Goal: Task Accomplishment & Management: Manage account settings

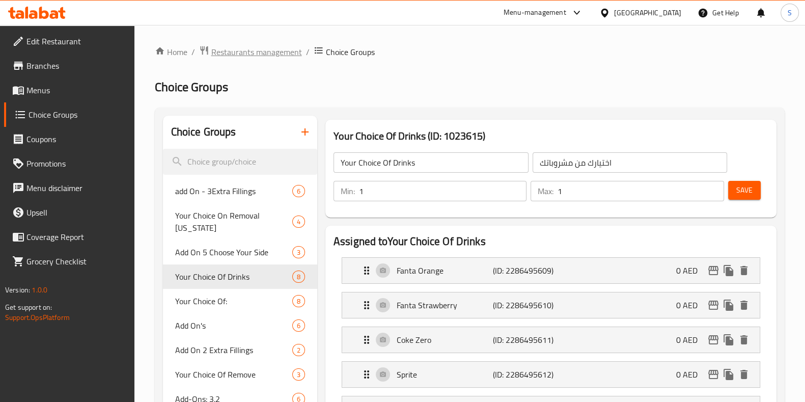
click at [265, 51] on span "Restaurants management" at bounding box center [256, 52] width 91 height 12
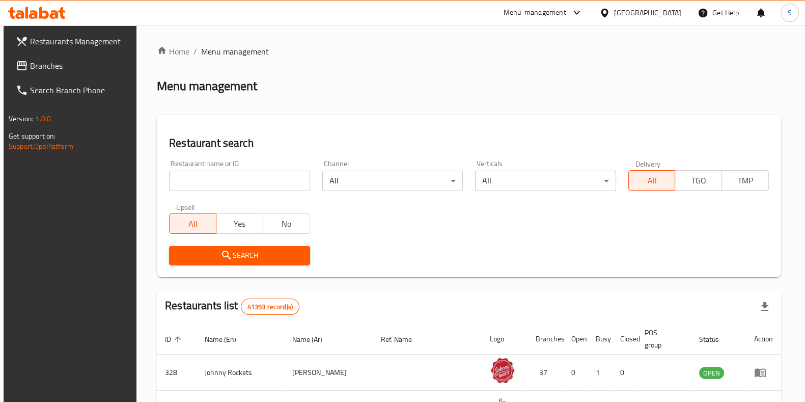
click at [238, 183] on input "search" at bounding box center [239, 181] width 141 height 20
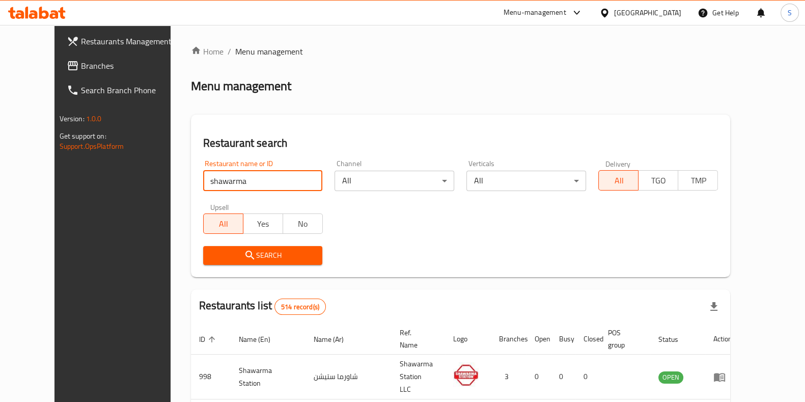
drag, startPoint x: 230, startPoint y: 177, endPoint x: 139, endPoint y: 194, distance: 92.3
click at [171, 194] on div "Home / Menu management Menu management Restaurant search Restaurant name or ID …" at bounding box center [461, 386] width 581 height 722
paste input "677287"
type input "677287"
click button "Search" at bounding box center [263, 255] width 120 height 19
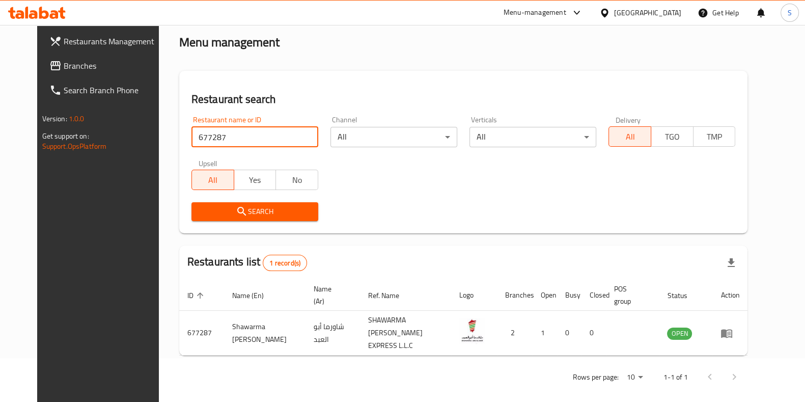
scroll to position [41, 0]
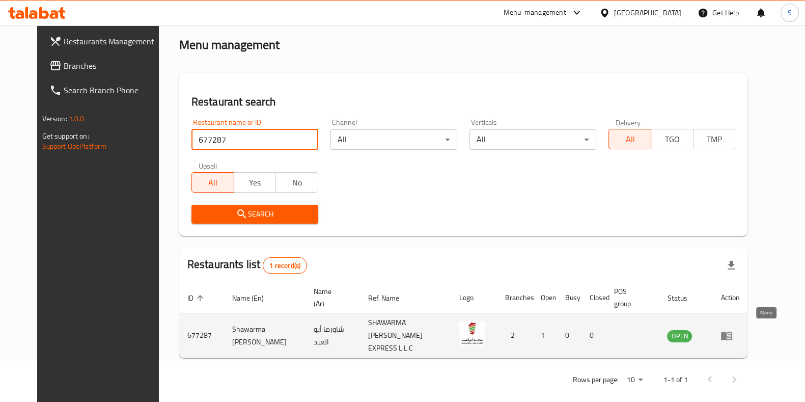
click at [733, 332] on icon "enhanced table" at bounding box center [726, 336] width 11 height 9
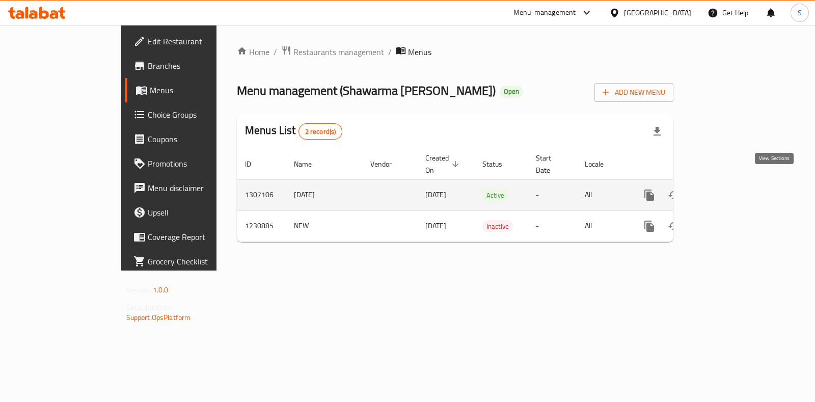
click at [729, 189] on icon "enhanced table" at bounding box center [723, 195] width 12 height 12
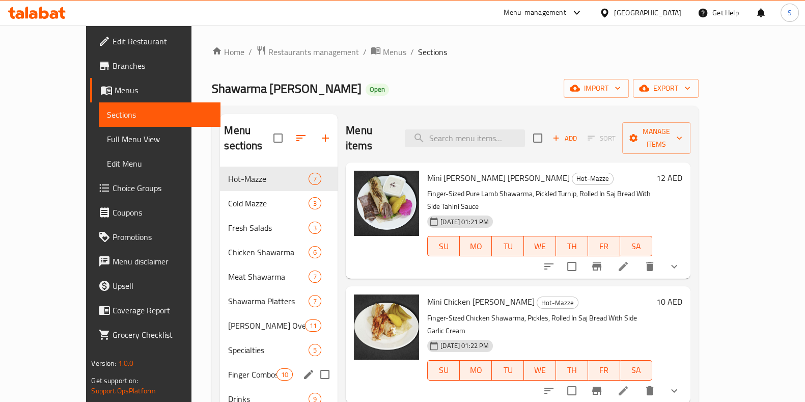
scroll to position [143, 0]
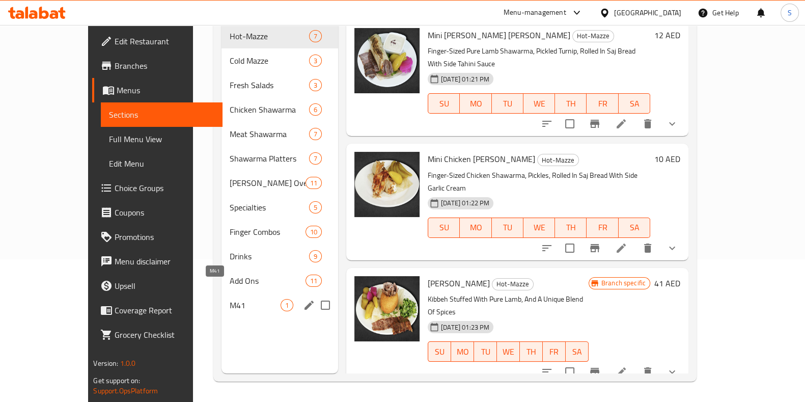
click at [230, 299] on span "M41" at bounding box center [255, 305] width 51 height 12
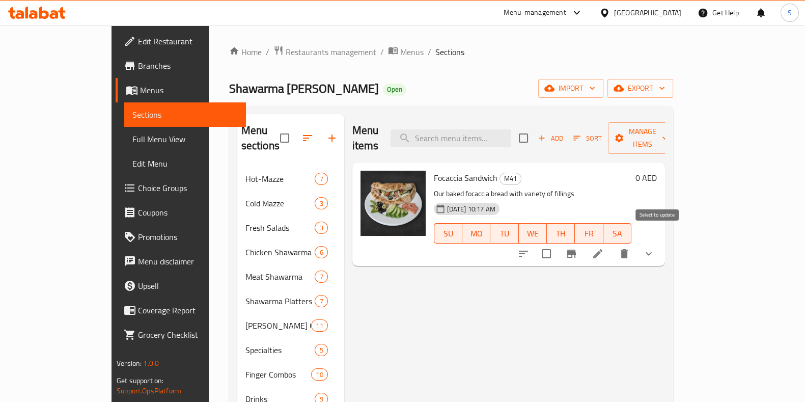
click at [557, 243] on input "checkbox" at bounding box center [546, 253] width 21 height 21
checkbox input "true"
click at [668, 128] on span "Manage items" at bounding box center [642, 137] width 52 height 25
click at [668, 132] on span "Manage items" at bounding box center [642, 137] width 52 height 25
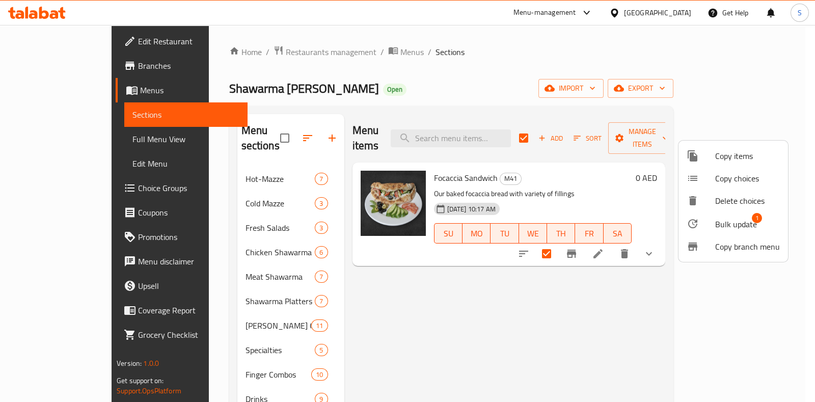
click at [735, 151] on span "Copy items" at bounding box center [747, 156] width 65 height 12
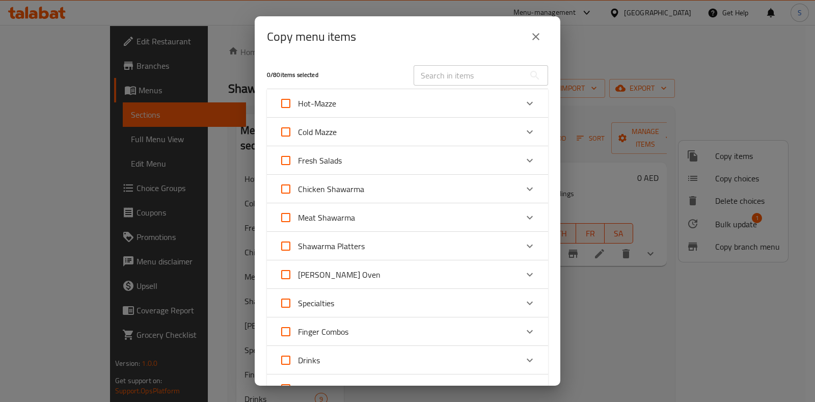
scroll to position [192, 0]
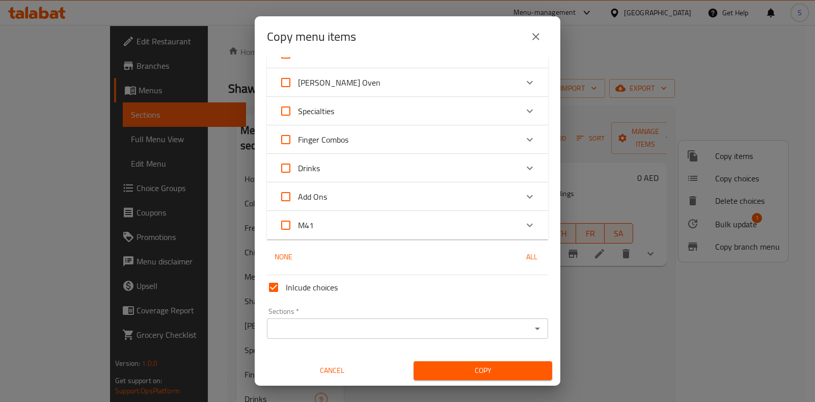
click at [316, 225] on div "M41" at bounding box center [398, 225] width 238 height 24
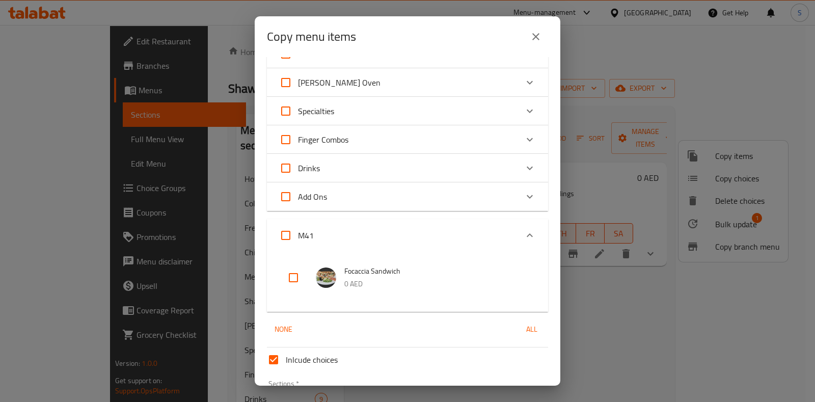
click at [296, 279] on input "checkbox" at bounding box center [293, 277] width 24 height 24
checkbox input "true"
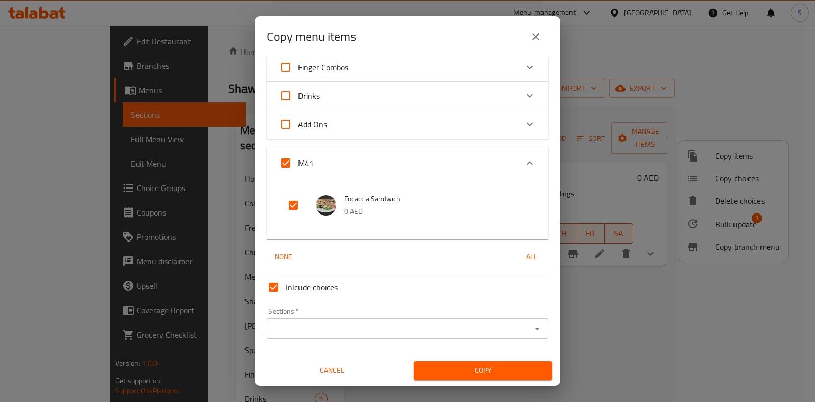
click at [390, 330] on input "Sections   *" at bounding box center [399, 328] width 258 height 14
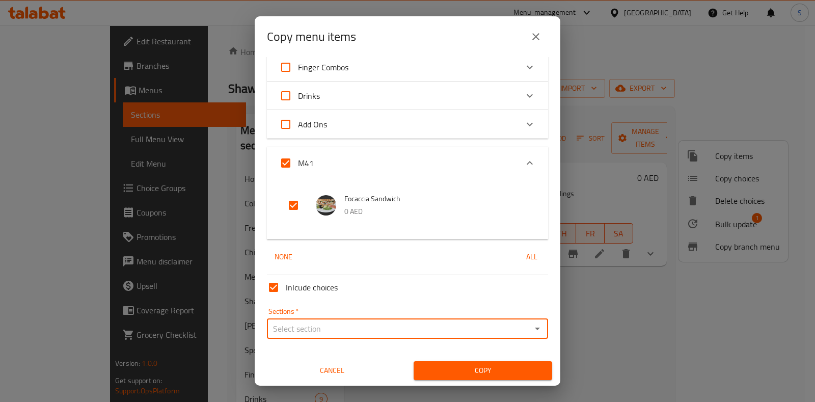
click at [390, 330] on input "Sections   *" at bounding box center [399, 328] width 258 height 14
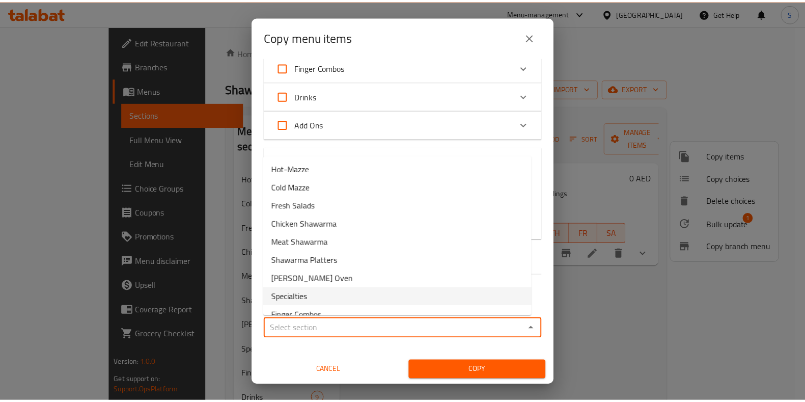
scroll to position [67, 0]
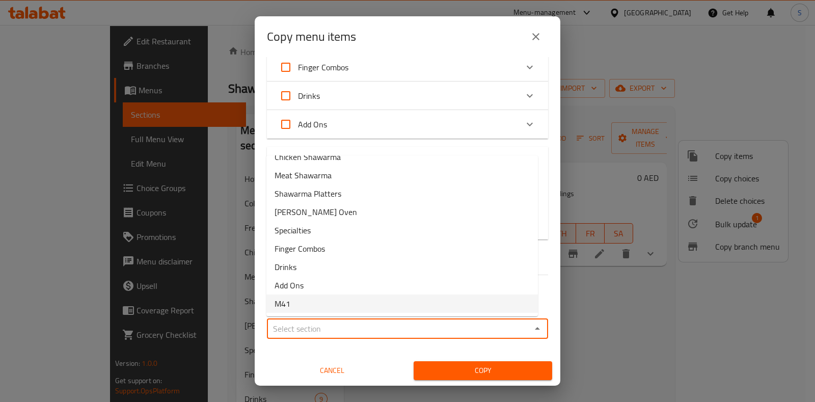
click at [350, 305] on li "M41" at bounding box center [402, 303] width 272 height 18
type input "M41"
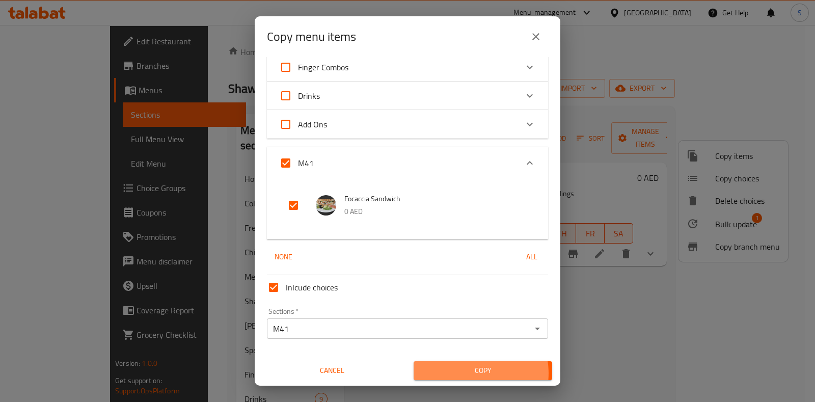
click at [462, 373] on span "Copy" at bounding box center [483, 370] width 122 height 13
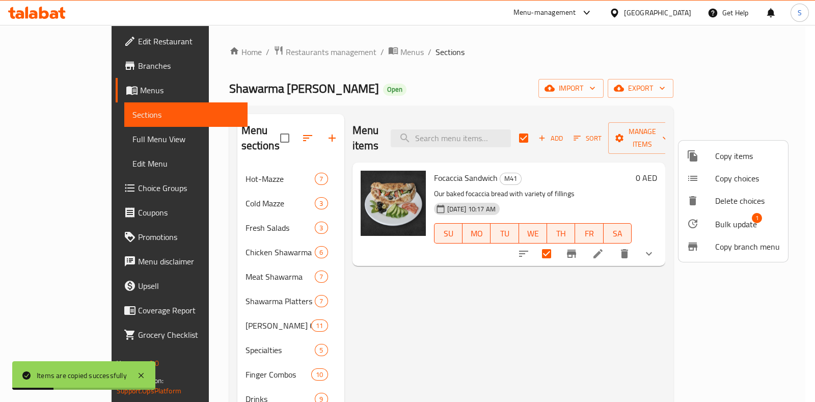
checkbox input "false"
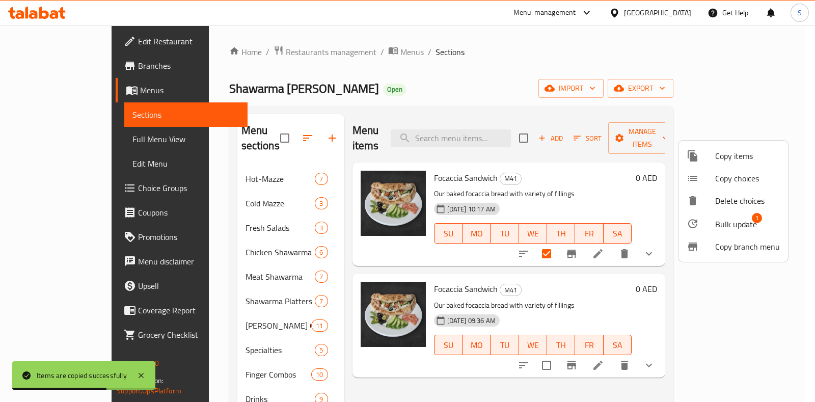
click at [789, 281] on div at bounding box center [407, 201] width 815 height 402
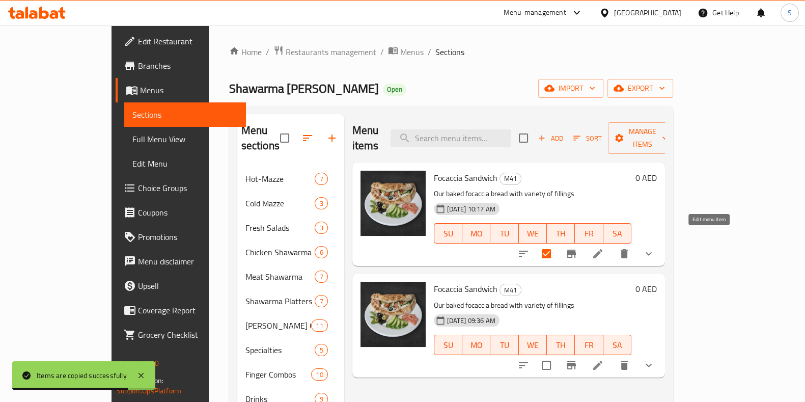
click at [603, 249] on icon at bounding box center [598, 253] width 9 height 9
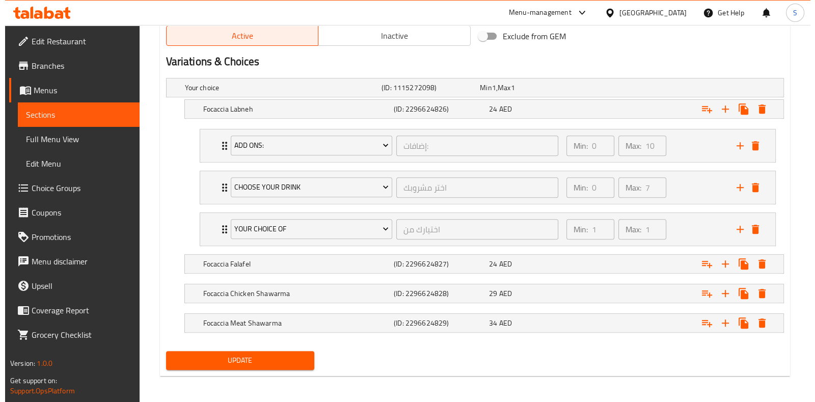
scroll to position [537, 0]
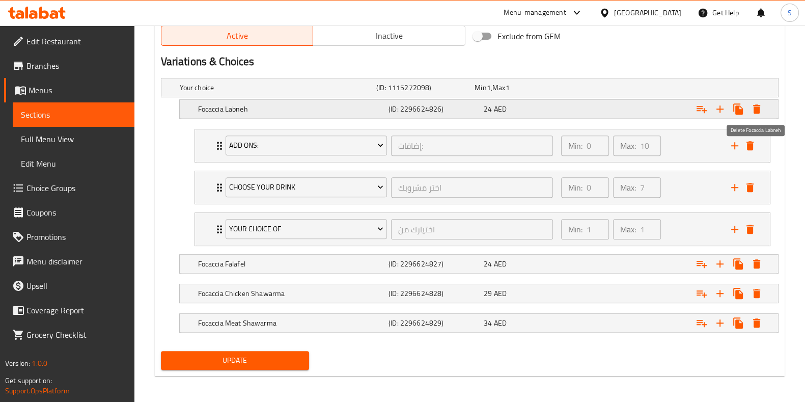
click at [757, 114] on icon "Expand" at bounding box center [757, 109] width 12 height 12
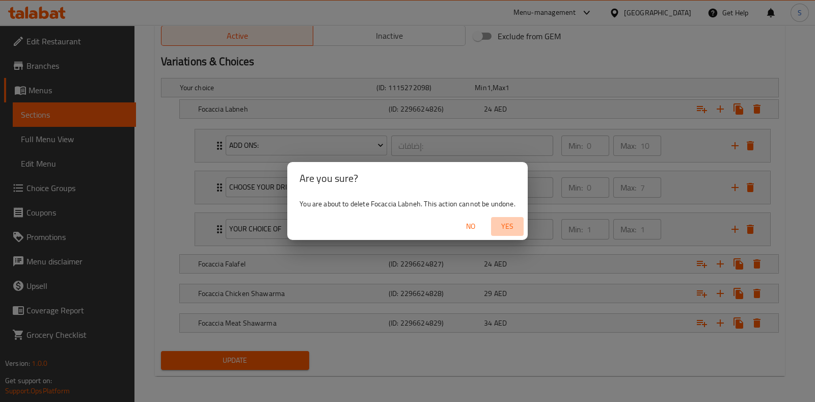
click at [507, 223] on span "Yes" at bounding box center [507, 226] width 24 height 13
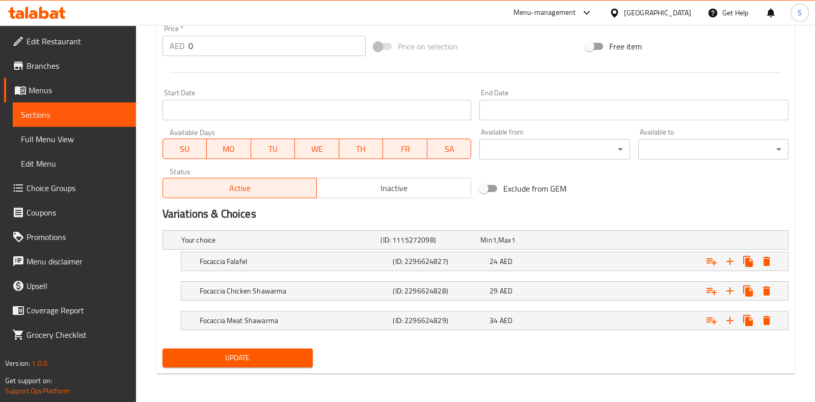
scroll to position [384, 0]
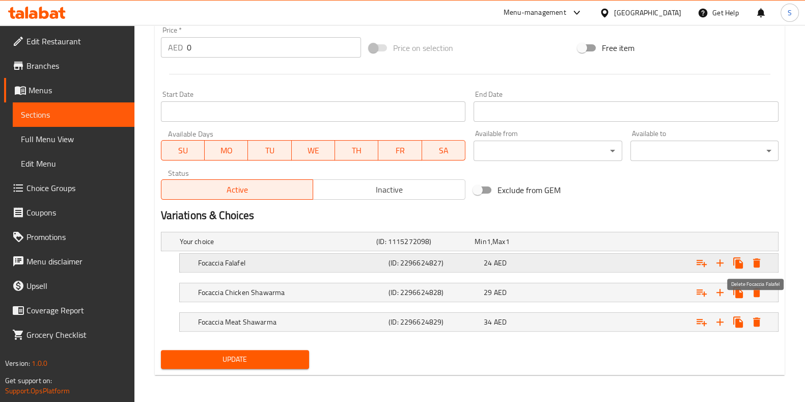
click at [759, 263] on icon "Expand" at bounding box center [757, 262] width 7 height 9
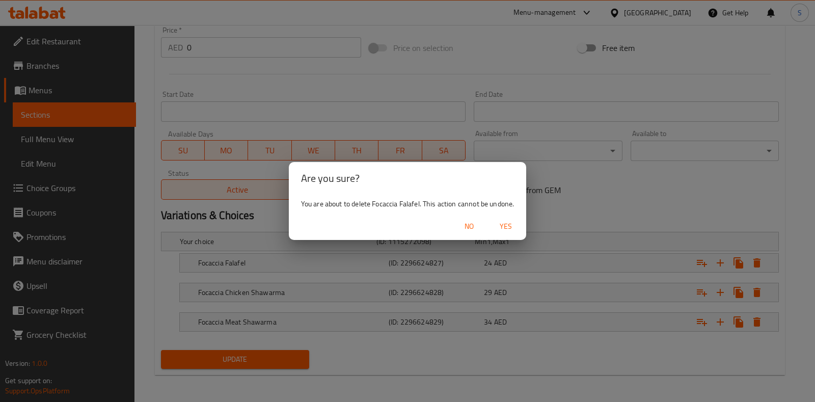
click at [512, 228] on span "Yes" at bounding box center [506, 226] width 24 height 13
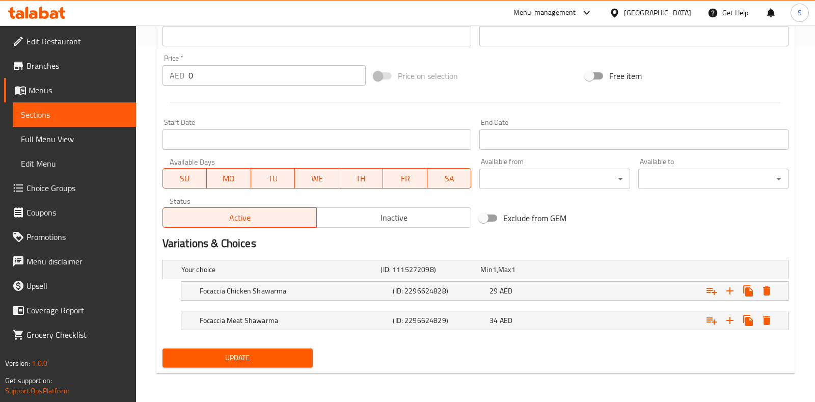
scroll to position [354, 0]
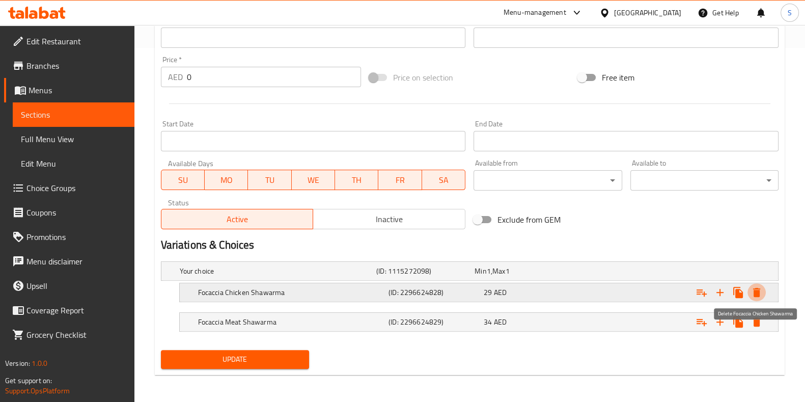
click at [758, 292] on icon "Expand" at bounding box center [757, 292] width 7 height 9
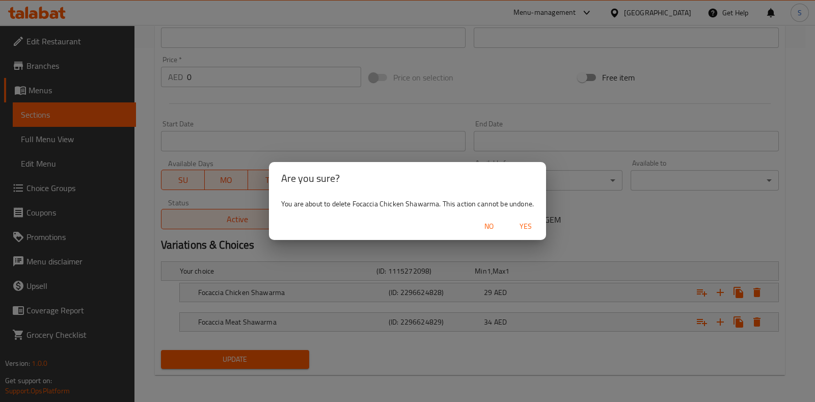
click at [528, 230] on span "Yes" at bounding box center [526, 226] width 24 height 13
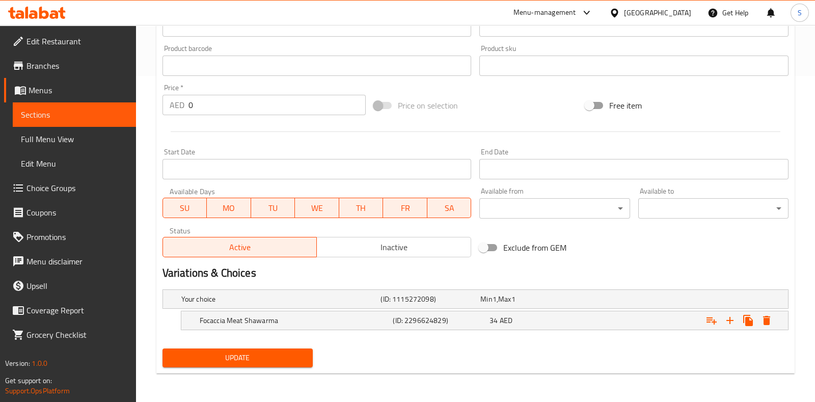
scroll to position [325, 0]
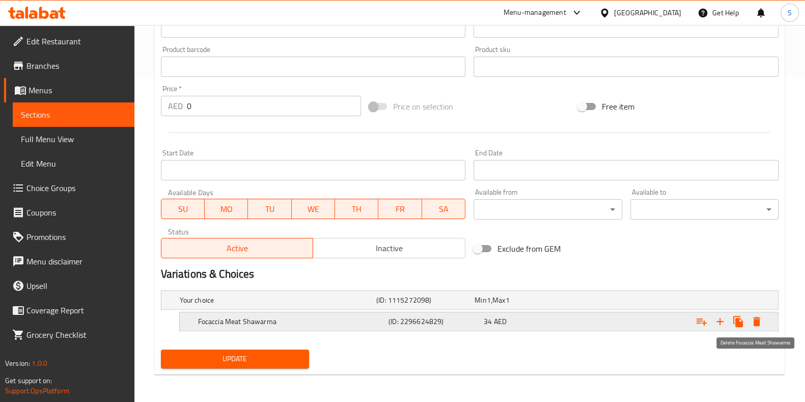
click at [758, 319] on icon "Expand" at bounding box center [757, 321] width 7 height 9
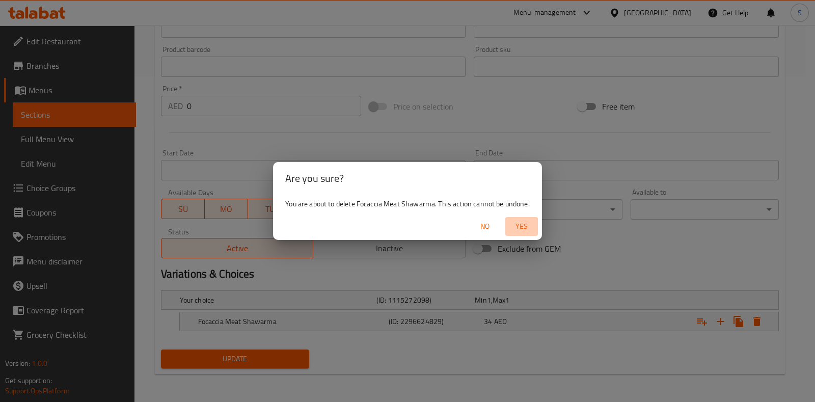
click at [527, 226] on span "Yes" at bounding box center [521, 226] width 24 height 13
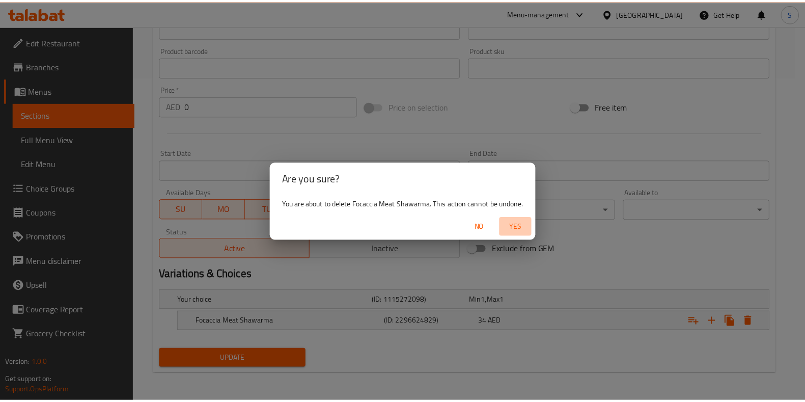
scroll to position [306, 0]
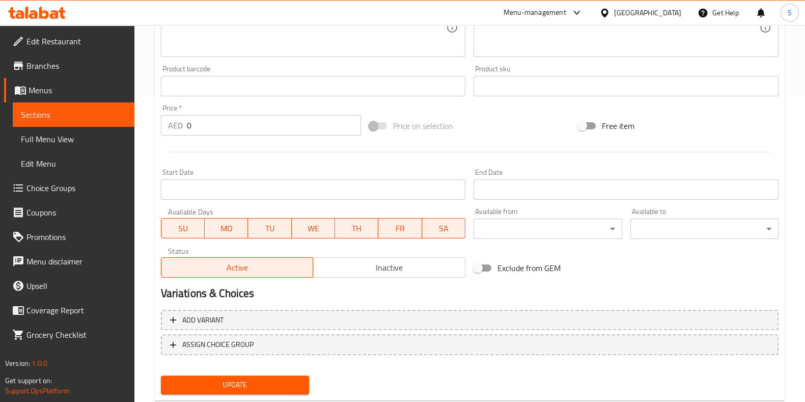
click at [207, 125] on input "0" at bounding box center [274, 125] width 175 height 20
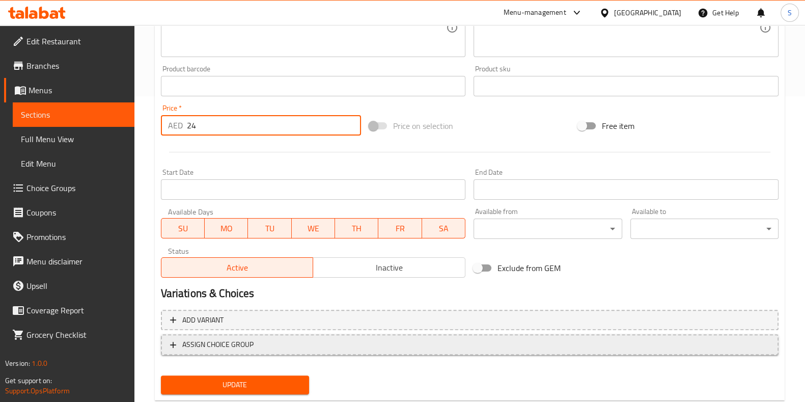
type input "24"
click at [304, 342] on span "ASSIGN CHOICE GROUP" at bounding box center [470, 344] width 600 height 13
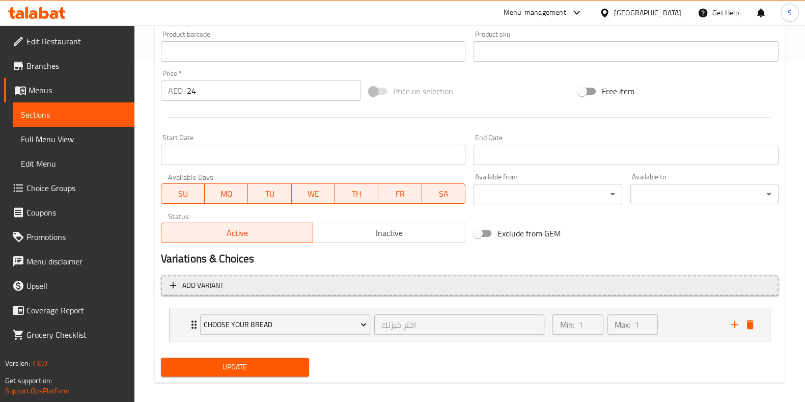
scroll to position [344, 0]
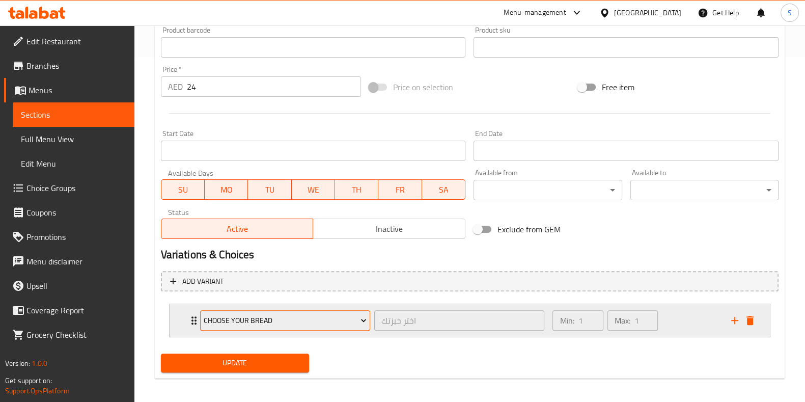
click at [329, 317] on span "Choose Your Bread" at bounding box center [285, 320] width 163 height 13
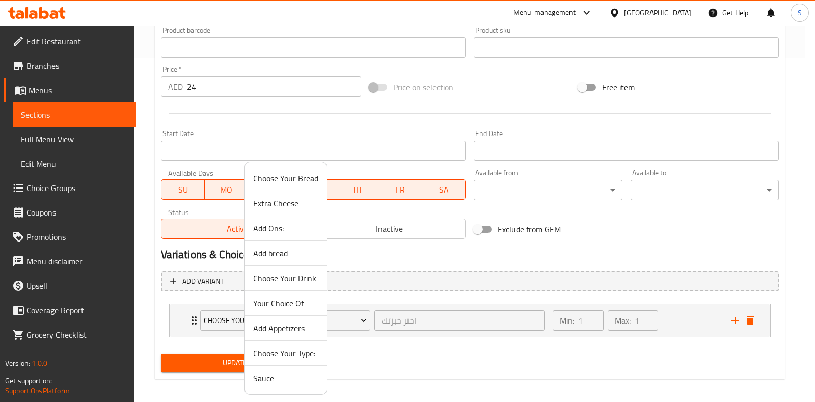
click at [274, 229] on span "Add Ons:" at bounding box center [285, 228] width 65 height 12
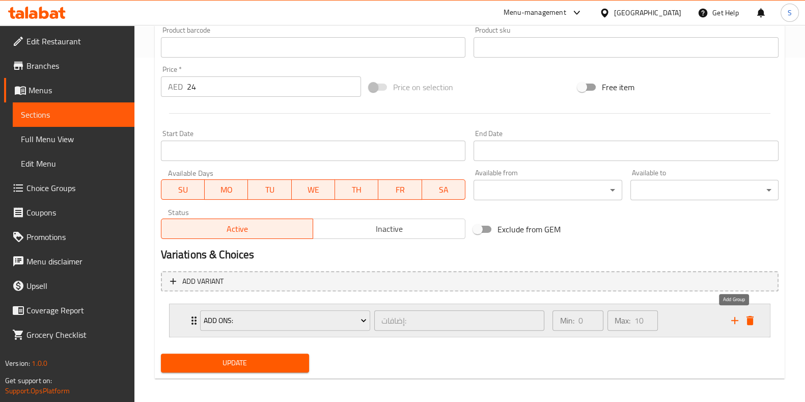
click at [732, 320] on icon "add" at bounding box center [735, 320] width 12 height 12
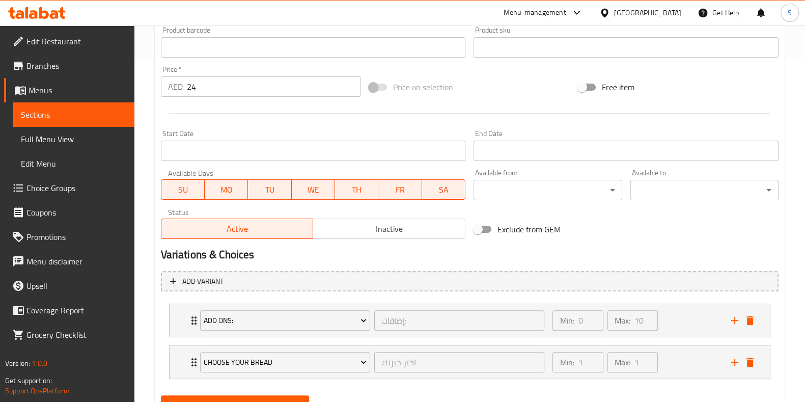
scroll to position [390, 0]
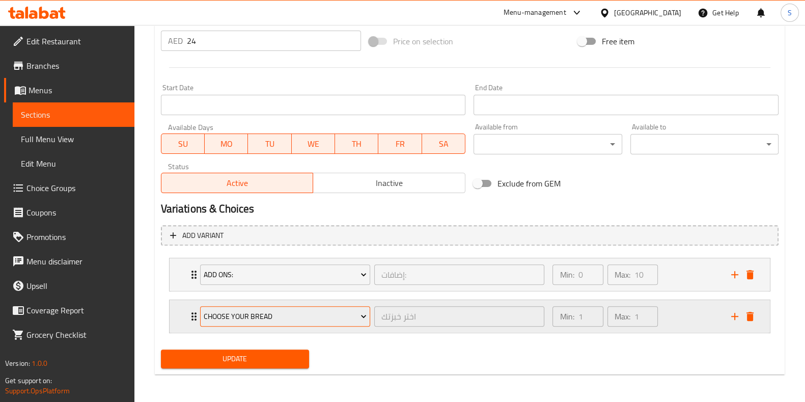
click at [316, 311] on span "Choose Your Bread" at bounding box center [285, 316] width 163 height 13
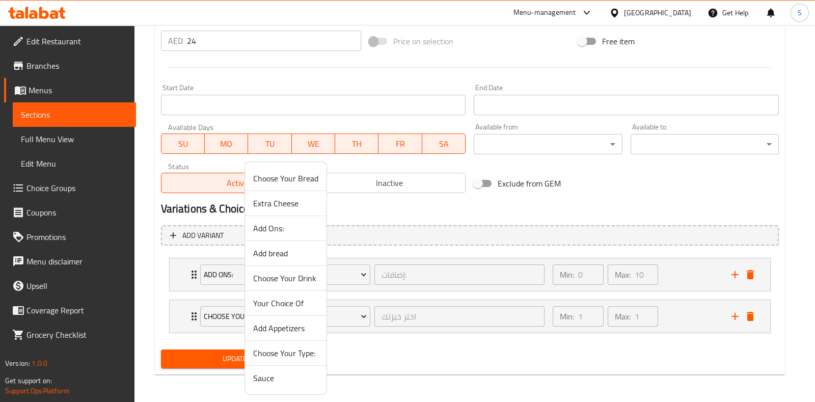
click at [290, 276] on span "Choose Your Drink" at bounding box center [285, 278] width 65 height 12
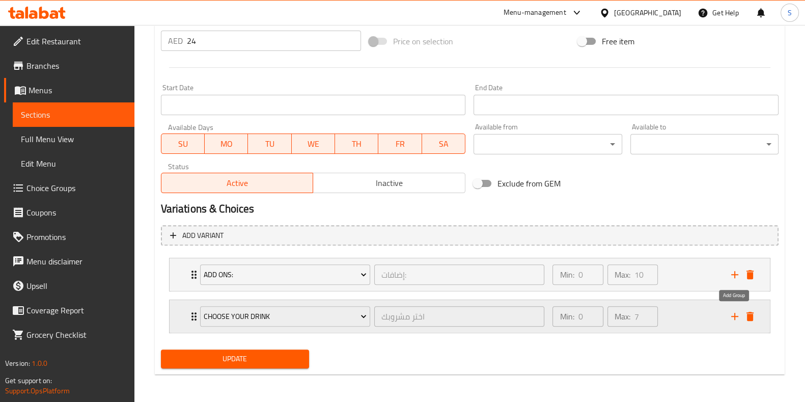
click at [735, 315] on icon "add" at bounding box center [735, 316] width 7 height 7
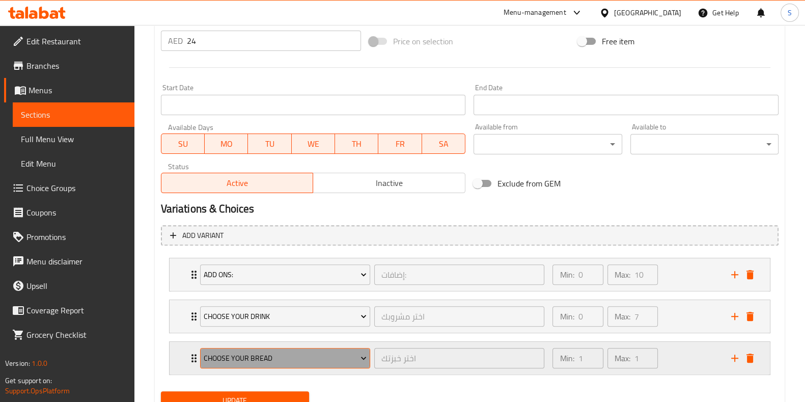
click at [308, 362] on span "Choose Your Bread" at bounding box center [285, 358] width 163 height 13
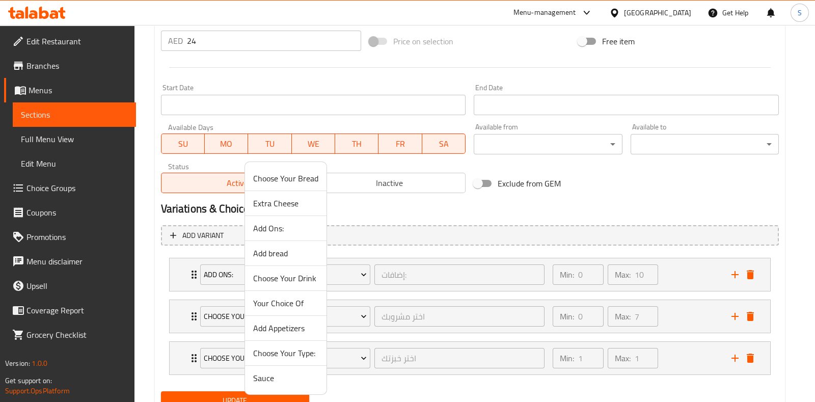
click at [281, 303] on span "Your Choice Of" at bounding box center [285, 303] width 65 height 12
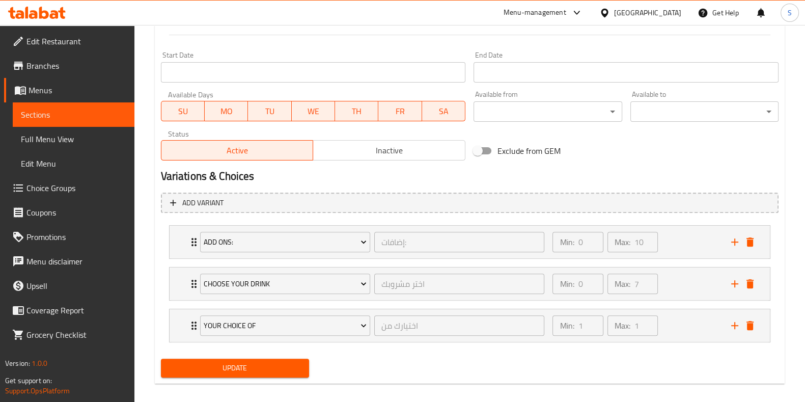
scroll to position [432, 0]
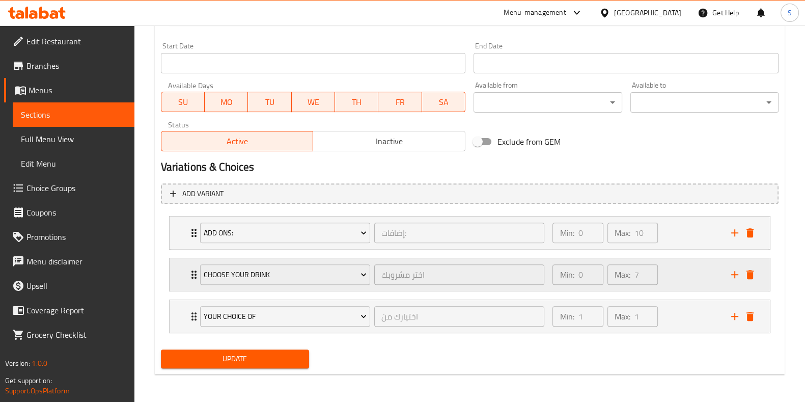
click at [676, 277] on div "Min: 0 ​ Max: 7 ​" at bounding box center [636, 274] width 178 height 33
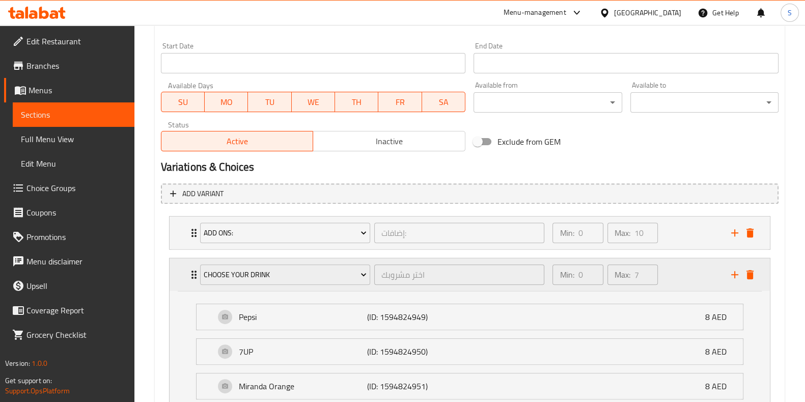
click at [676, 277] on div "Min: 0 ​ Max: 7 ​" at bounding box center [636, 274] width 178 height 33
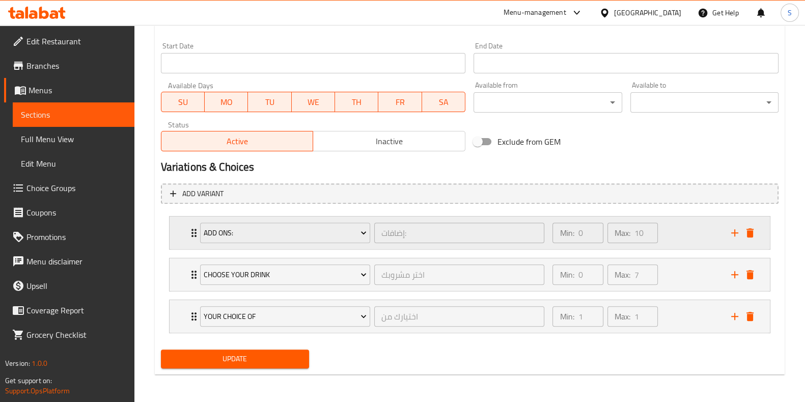
click at [682, 232] on div "Min: 0 ​ Max: 10 ​" at bounding box center [636, 233] width 178 height 33
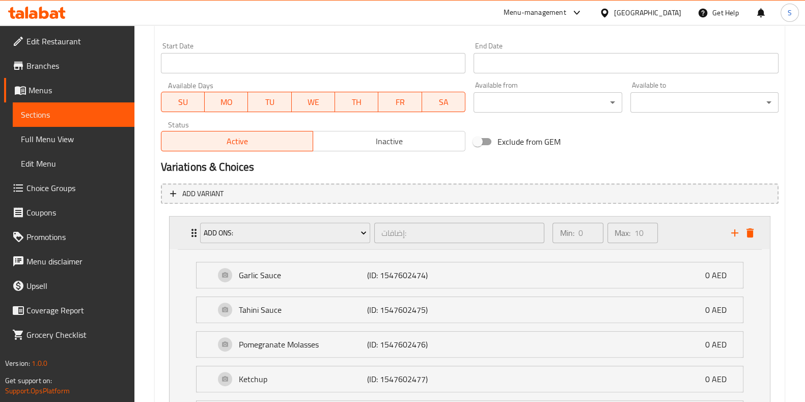
click at [682, 232] on div "Min: 0 ​ Max: 10 ​" at bounding box center [636, 233] width 178 height 33
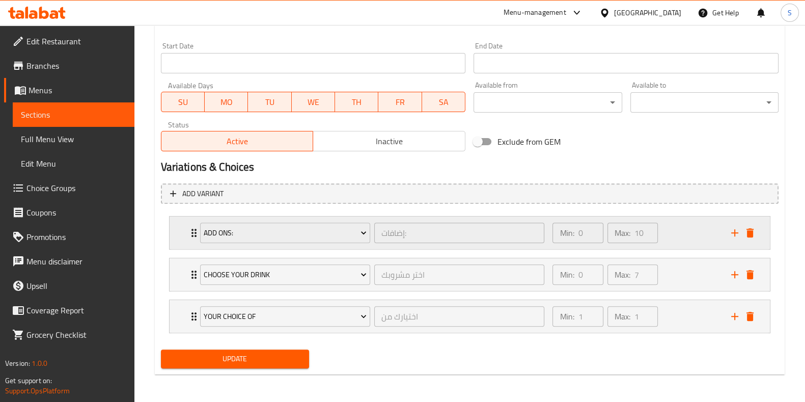
click at [682, 232] on div "Min: 0 ​ Max: 10 ​" at bounding box center [636, 233] width 178 height 33
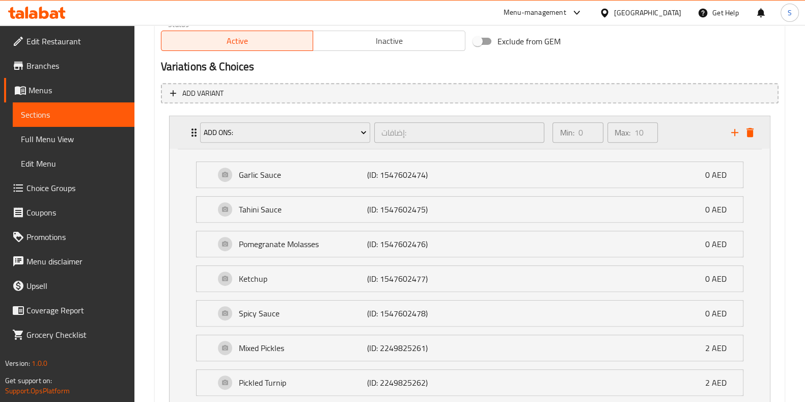
scroll to position [528, 0]
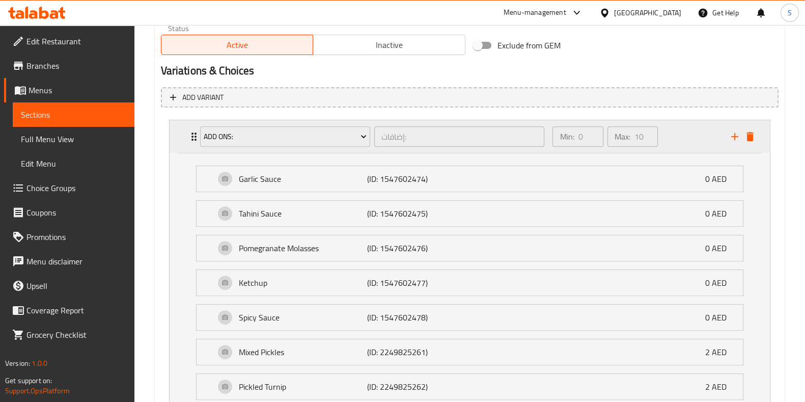
click at [684, 136] on div "Min: 0 ​ Max: 10 ​" at bounding box center [636, 136] width 178 height 33
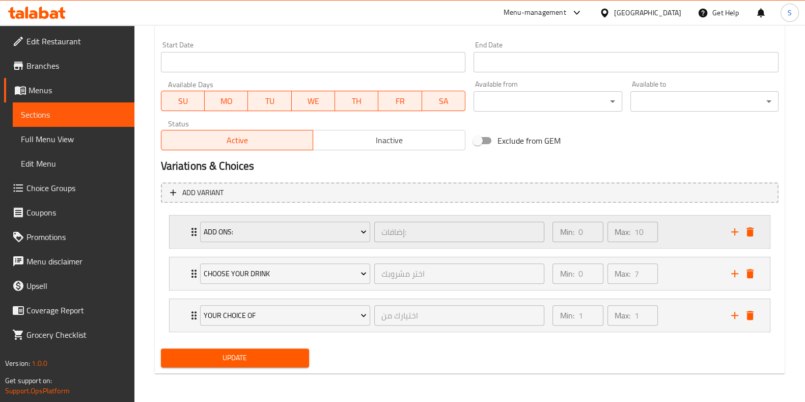
scroll to position [432, 0]
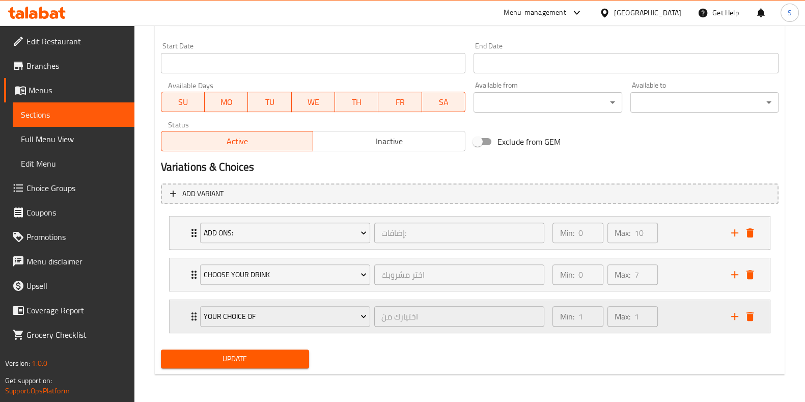
click at [695, 313] on div "Min: 1 ​ Max: 1 ​" at bounding box center [636, 316] width 178 height 33
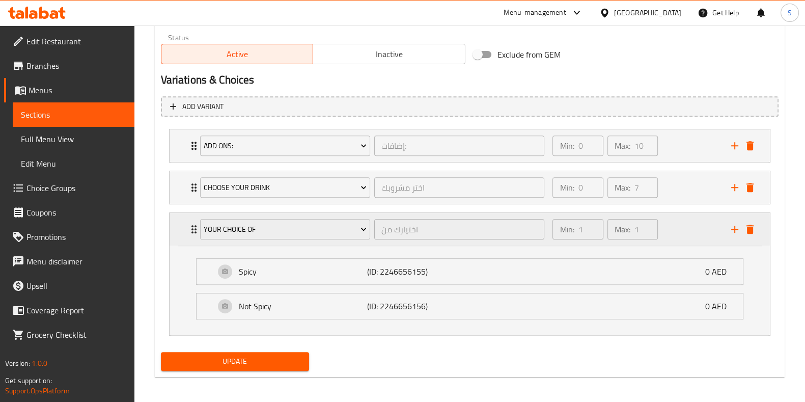
scroll to position [522, 0]
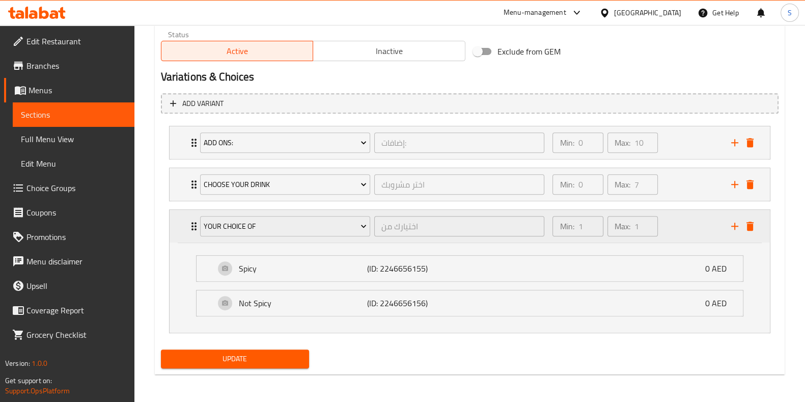
click at [685, 221] on div "Min: 1 ​ Max: 1 ​" at bounding box center [636, 226] width 178 height 33
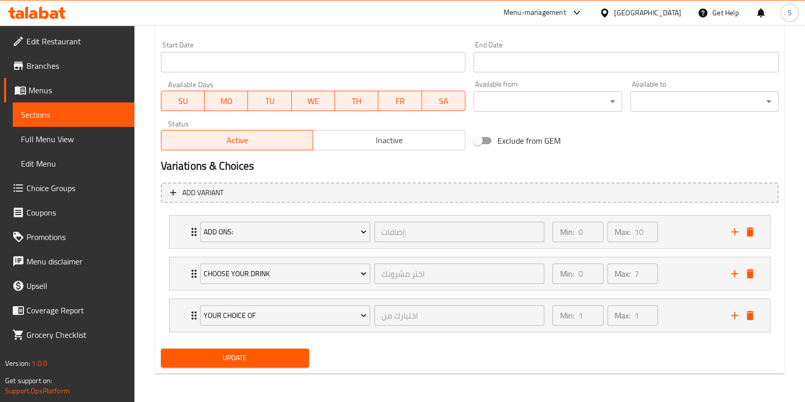
scroll to position [432, 0]
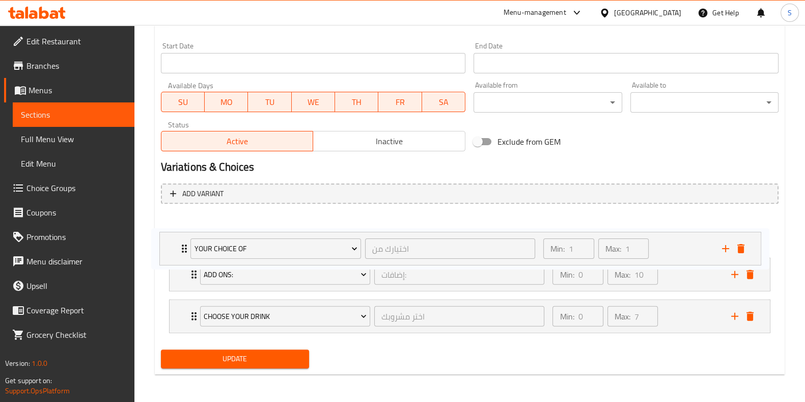
drag, startPoint x: 186, startPoint y: 316, endPoint x: 176, endPoint y: 245, distance: 72.0
click at [176, 245] on div "Add Ons: إضافات: ​ Min: 0 ​ Max: 10 ​ Garlic Sauce (ID: 1547602474) 0 AED Name …" at bounding box center [470, 274] width 618 height 125
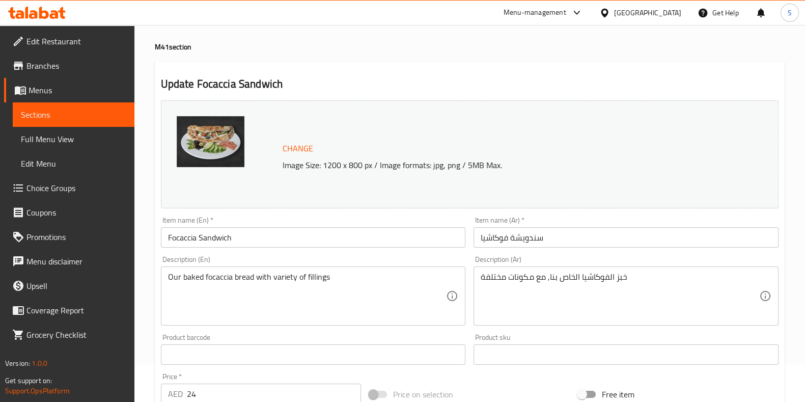
scroll to position [36, 0]
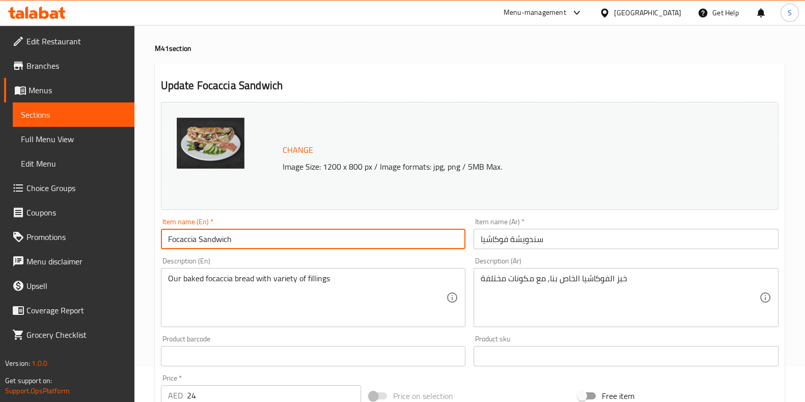
click at [250, 241] on input "Focaccia Sandwich" at bounding box center [313, 239] width 305 height 20
type input "Focaccia"
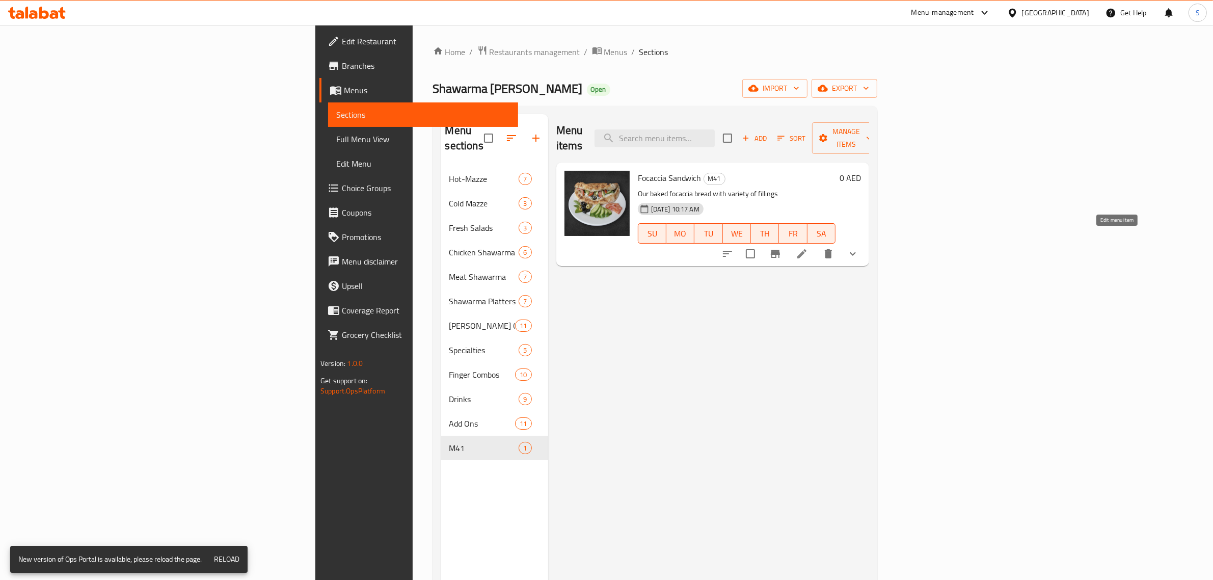
click at [808, 248] on icon at bounding box center [802, 254] width 12 height 12
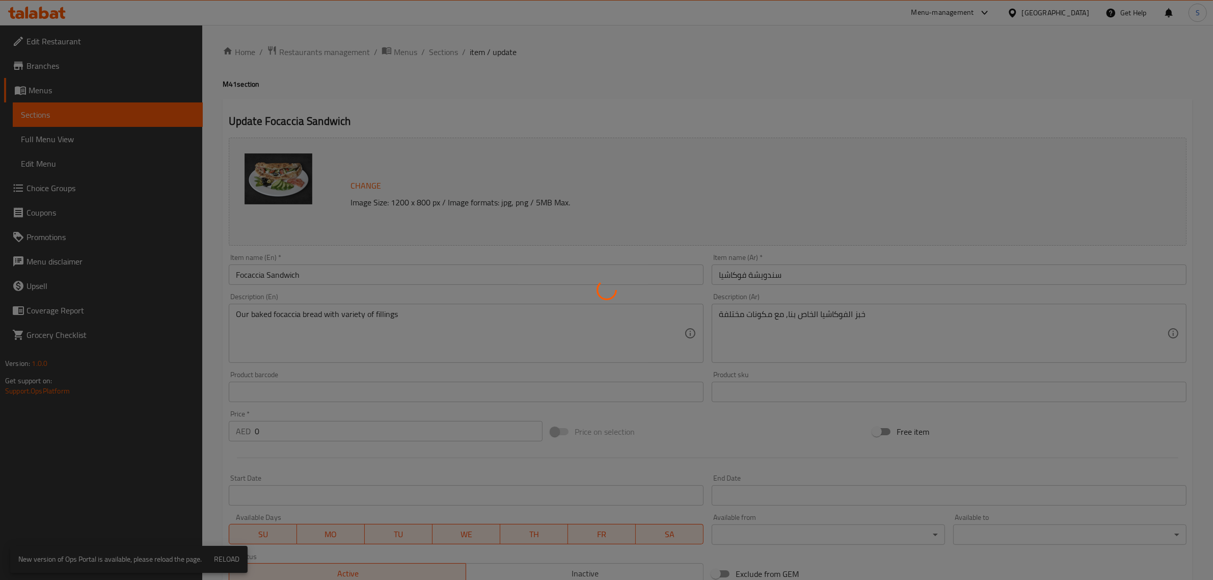
type input "إضافات:"
type input "0"
type input "10"
type input "اختر مشروبك"
type input "0"
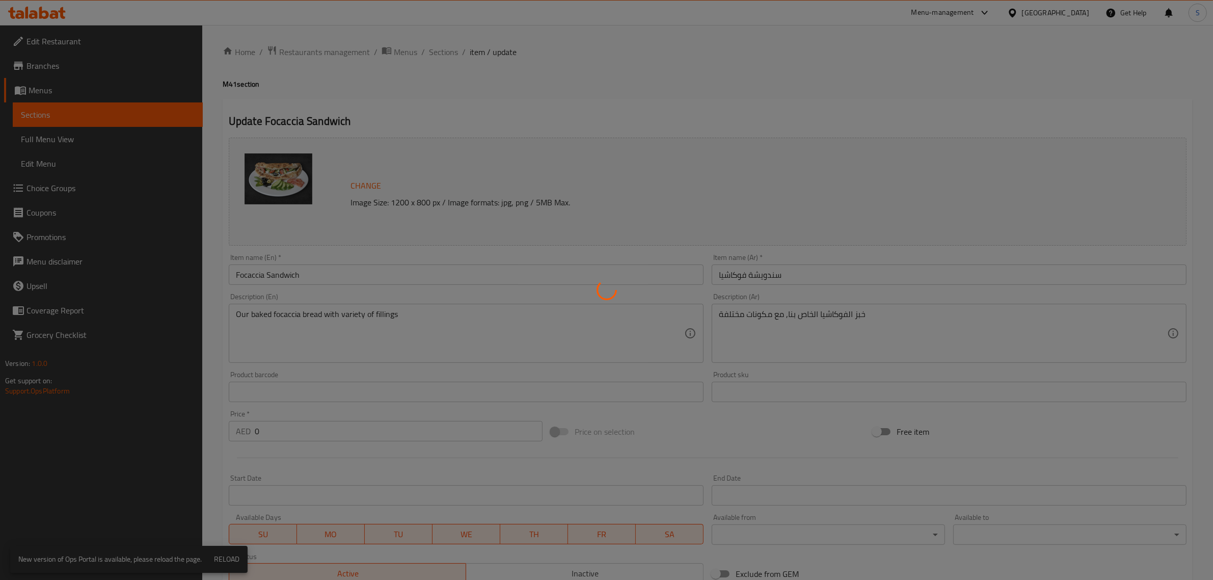
type input "7"
type input "اختيارك من"
type input "1"
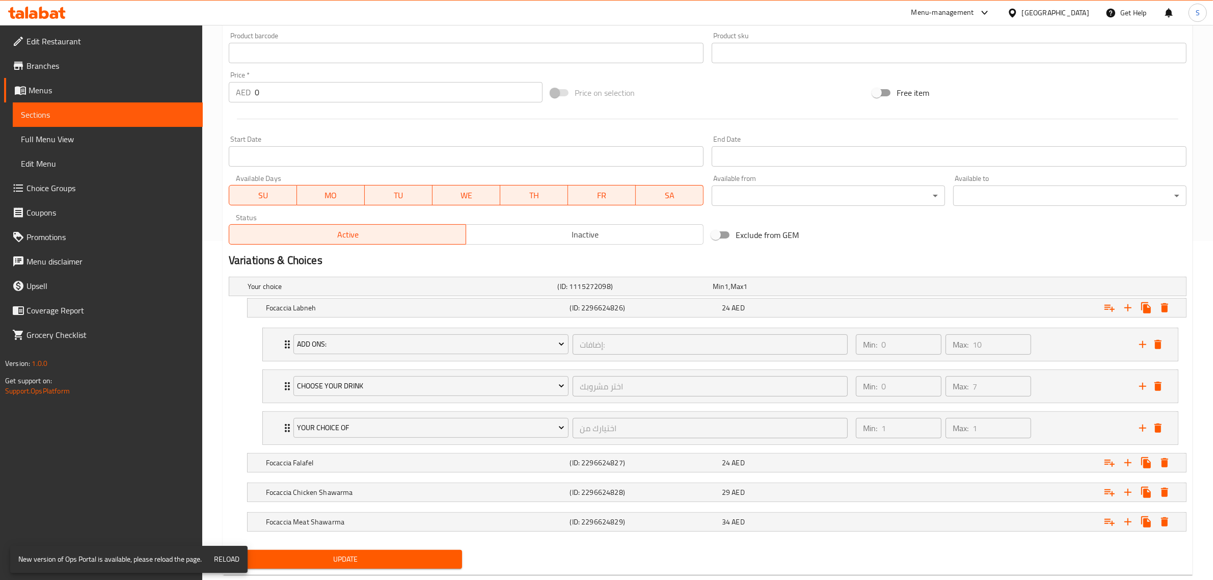
scroll to position [364, 0]
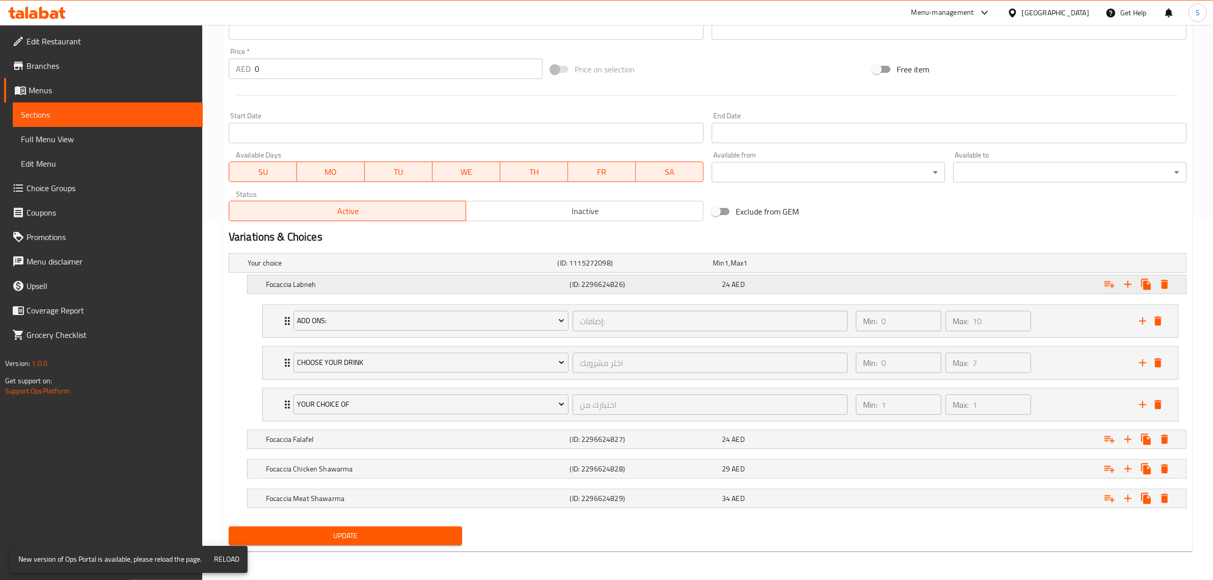
click at [459, 291] on div "Focaccia Labneh (ID: 2296624826) 24 AED" at bounding box center [720, 284] width 912 height 22
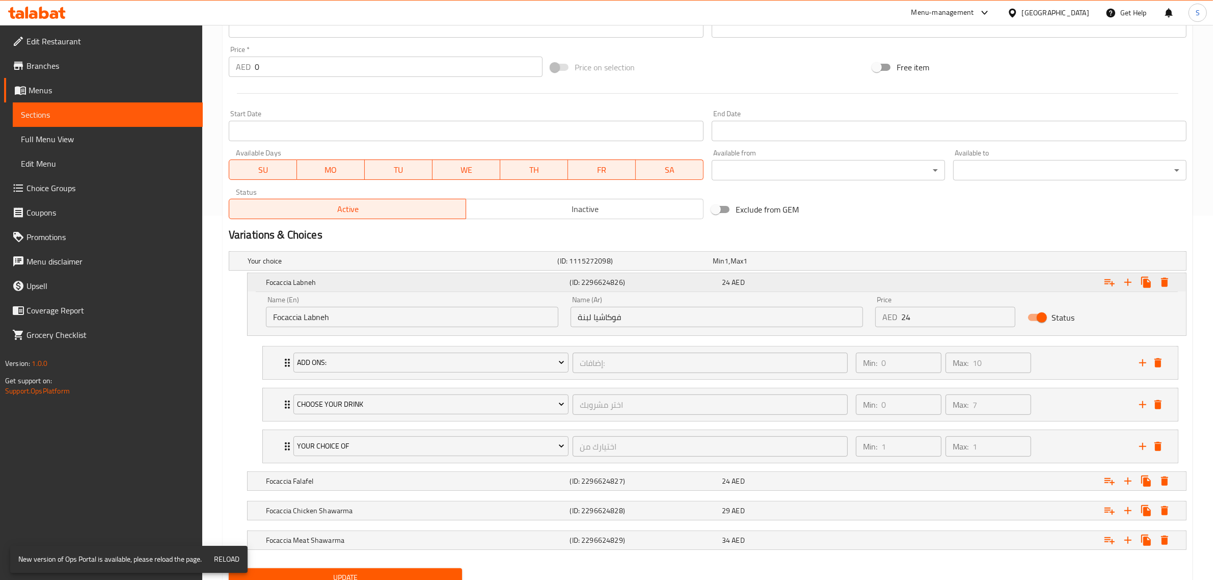
click at [459, 291] on div "Focaccia Labneh (ID: 2296624826) 24 AED" at bounding box center [720, 282] width 912 height 22
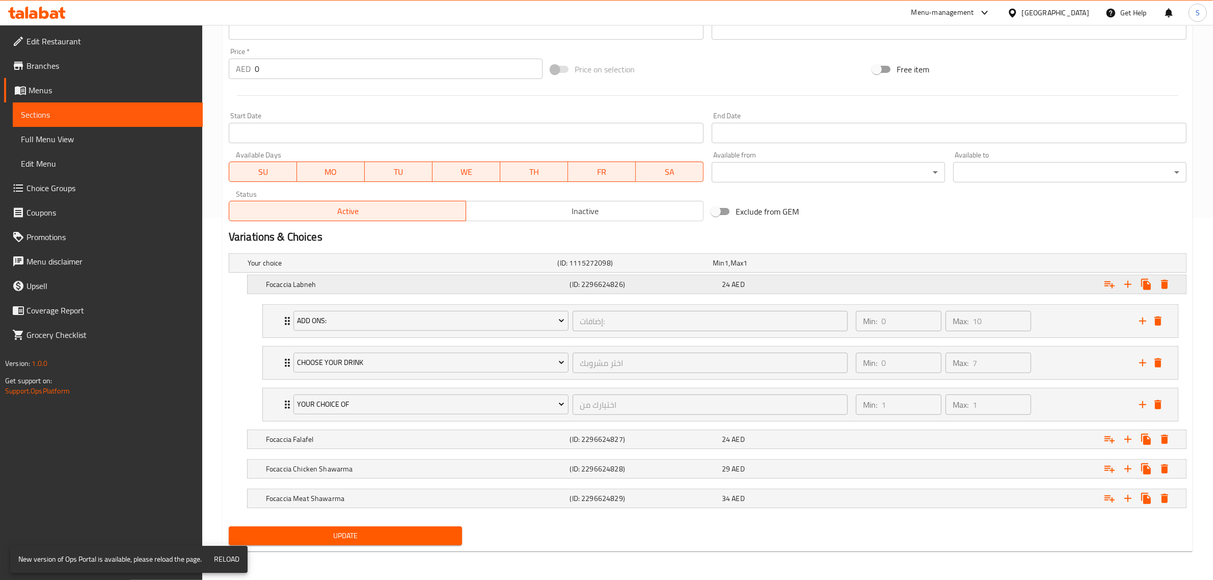
click at [460, 284] on h5 "Focaccia Labneh" at bounding box center [416, 284] width 300 height 10
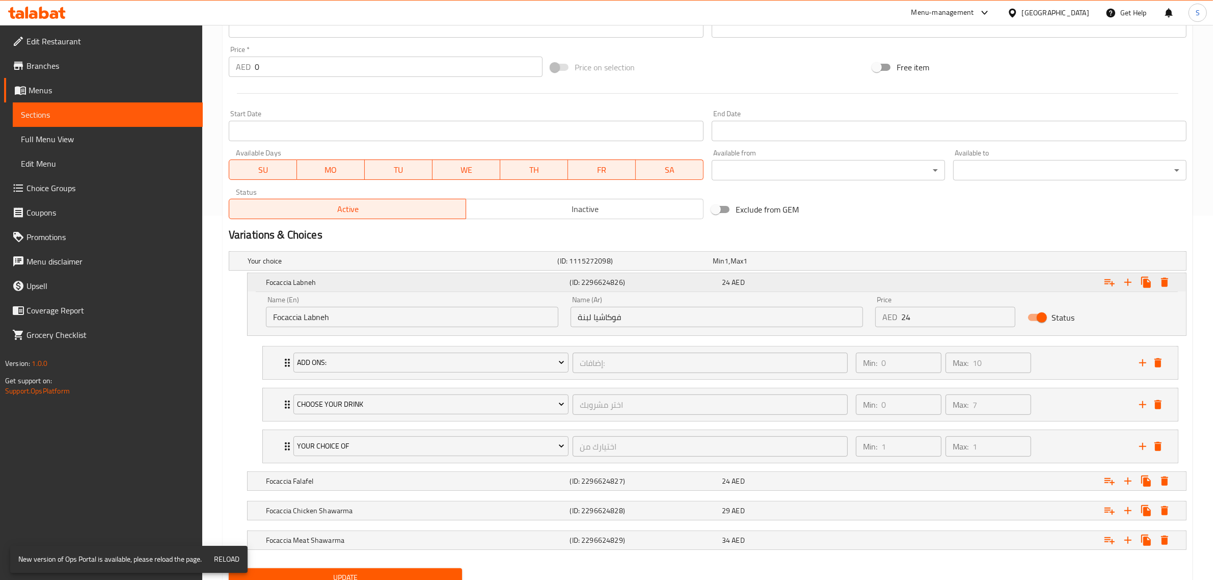
click at [460, 284] on h5 "Focaccia Labneh" at bounding box center [416, 282] width 300 height 10
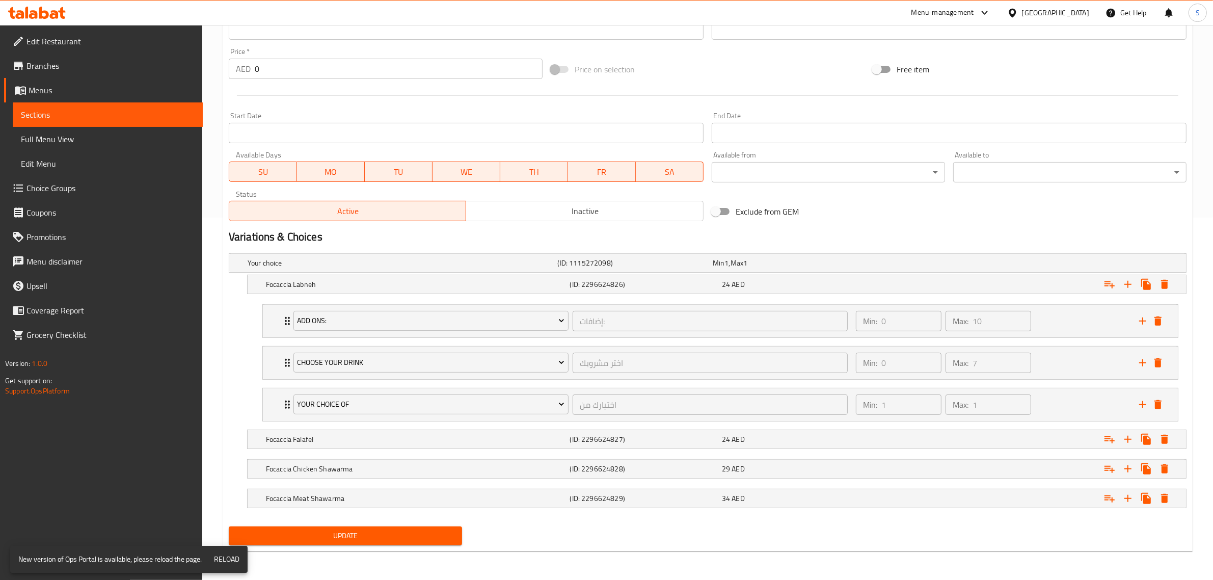
scroll to position [0, 0]
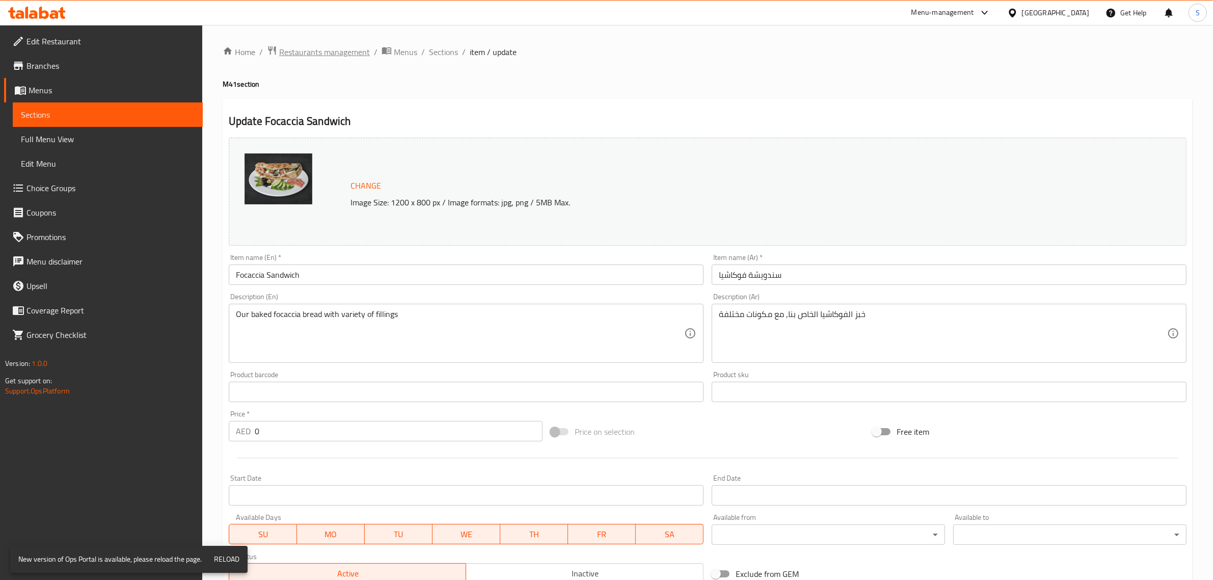
click at [322, 58] on span "Restaurants management" at bounding box center [324, 52] width 91 height 12
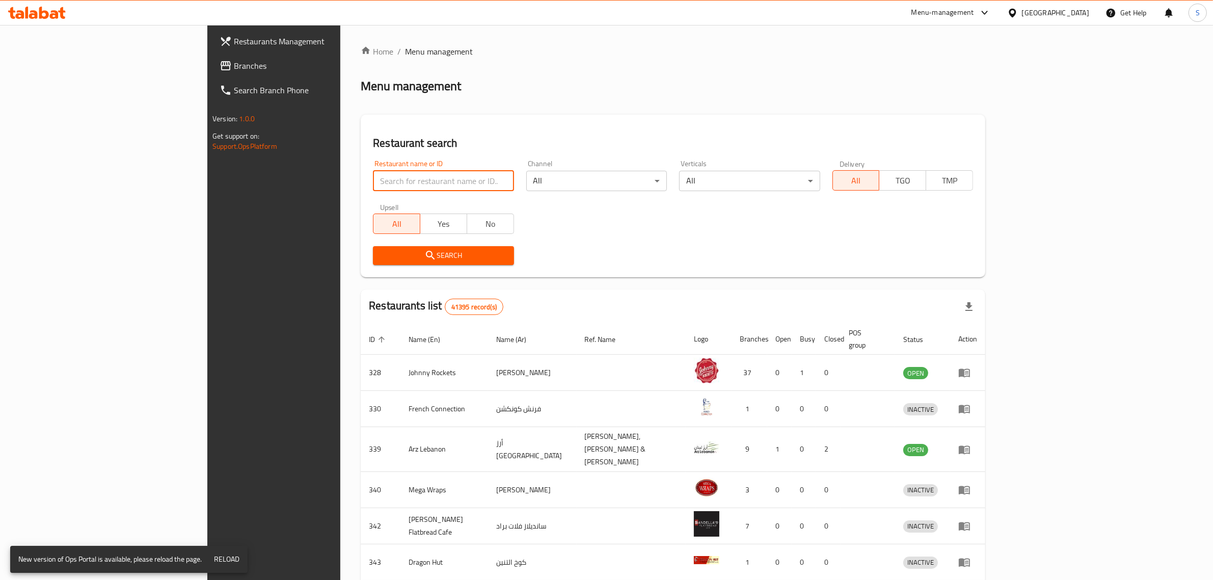
click at [373, 171] on input "search" at bounding box center [443, 181] width 141 height 20
type input "viva asia"
click button "Search" at bounding box center [443, 255] width 141 height 19
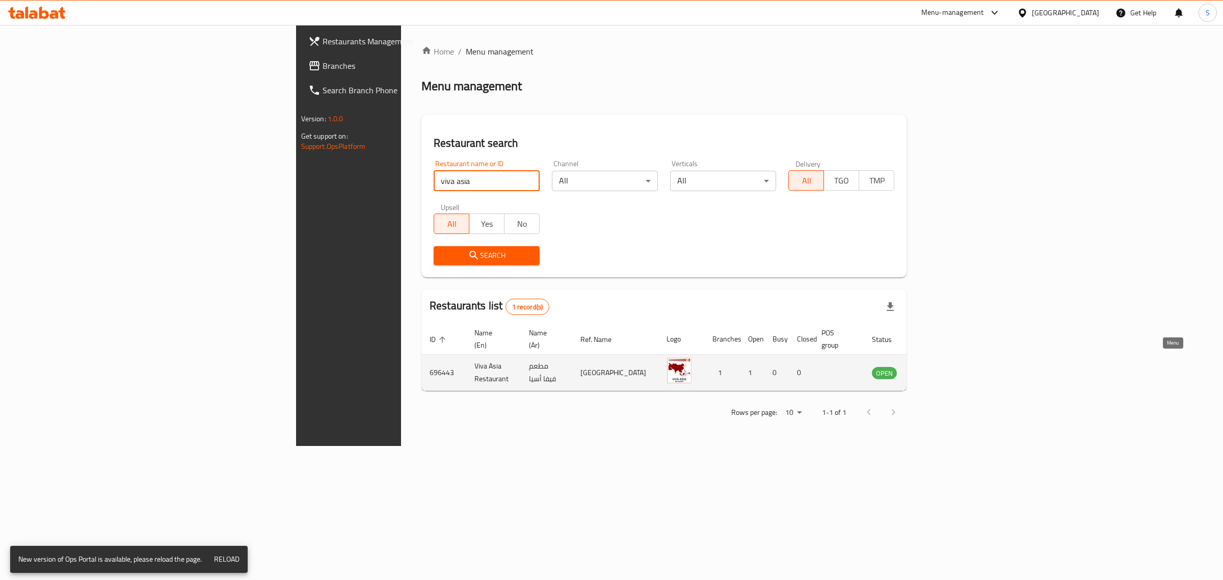
click at [937, 369] on icon "enhanced table" at bounding box center [931, 373] width 11 height 9
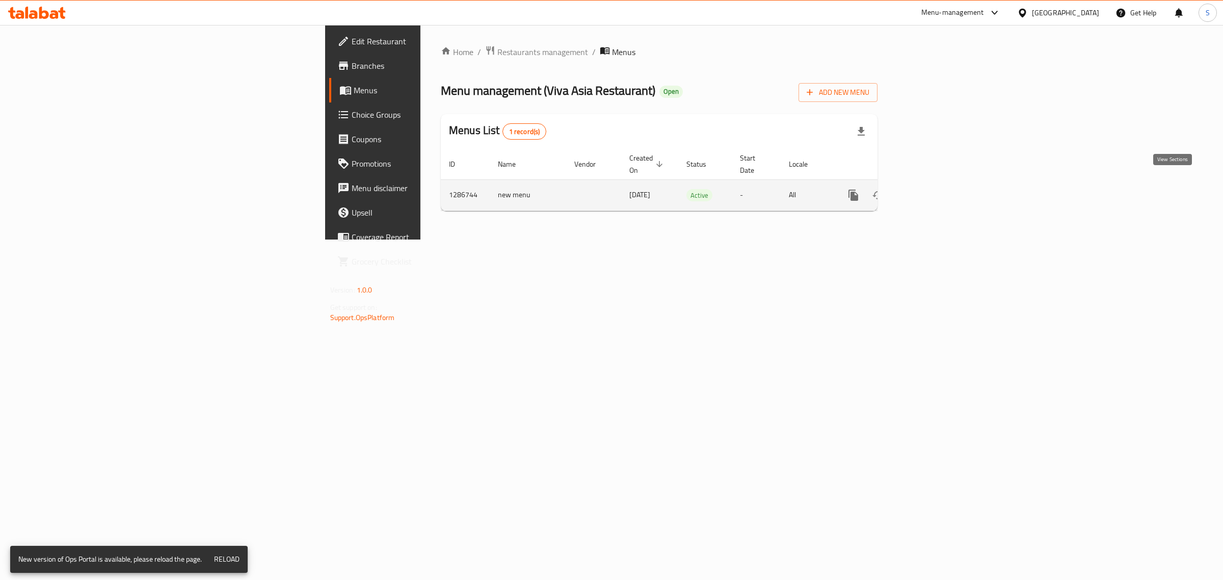
click at [933, 189] on icon "enhanced table" at bounding box center [927, 195] width 12 height 12
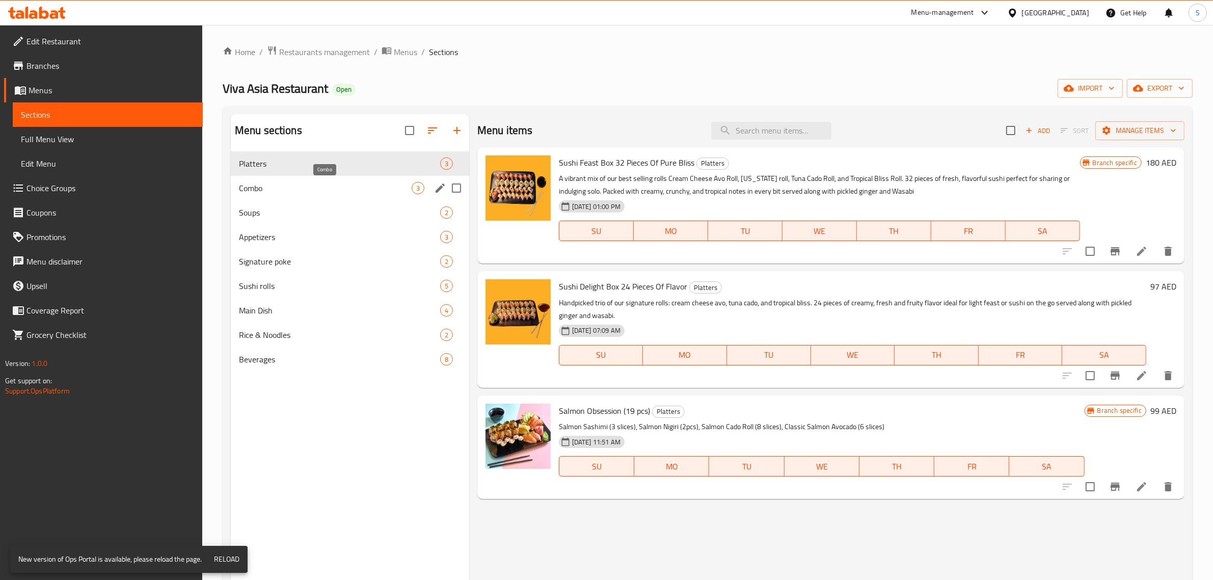
click at [363, 190] on span "Combo" at bounding box center [325, 188] width 173 height 12
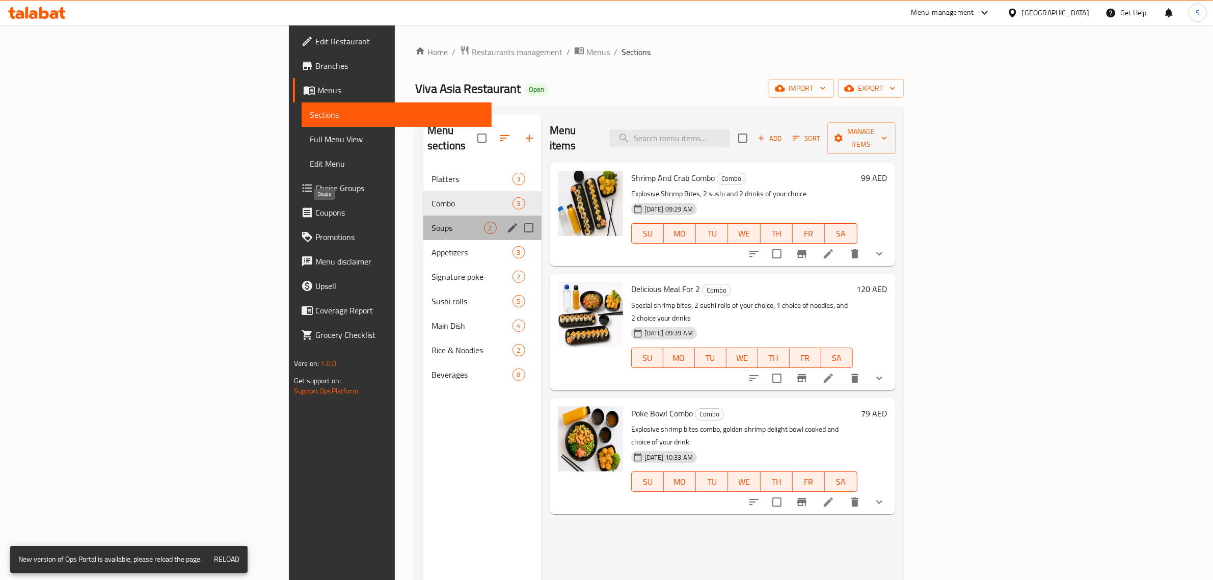
click at [432, 222] on span "Soups" at bounding box center [458, 228] width 52 height 12
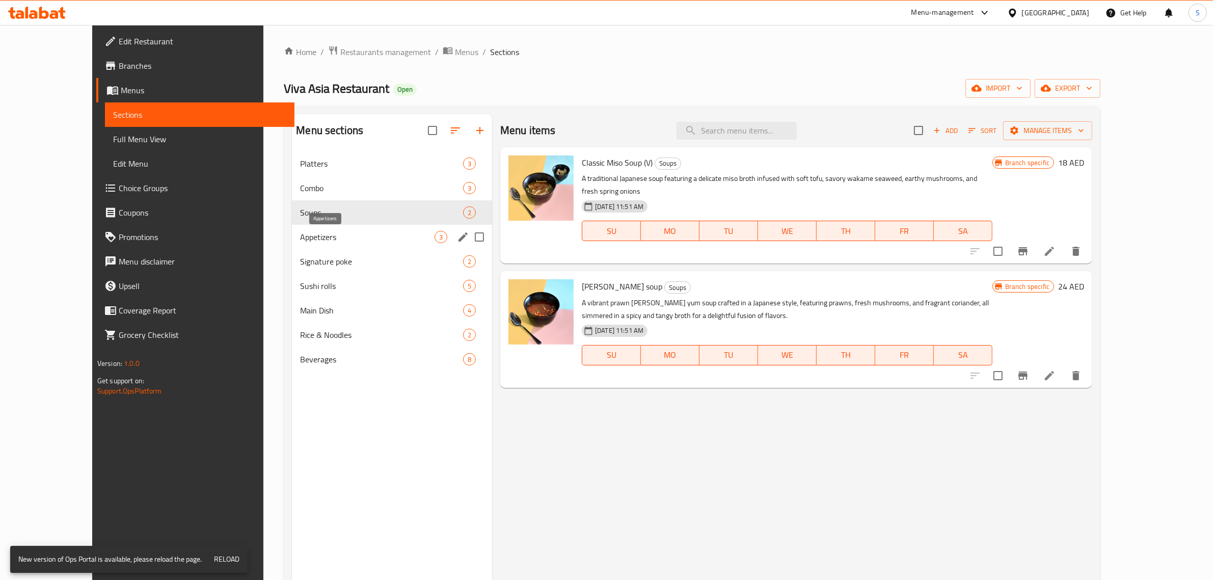
click at [357, 240] on span "Appetizers" at bounding box center [367, 237] width 134 height 12
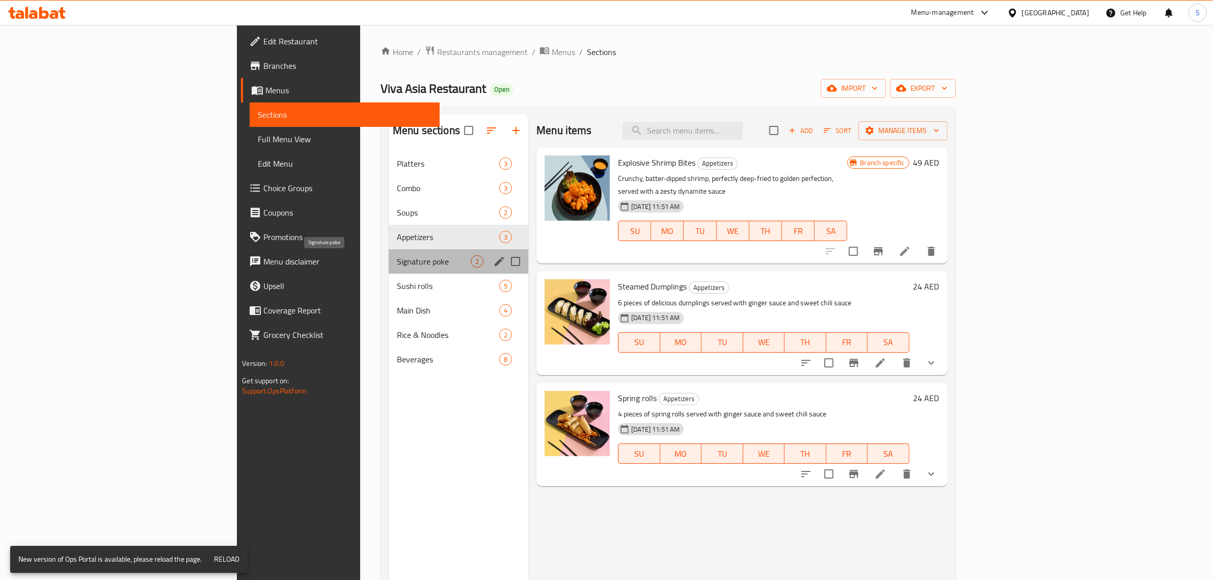
click at [397, 267] on span "Signature poke" at bounding box center [434, 261] width 74 height 12
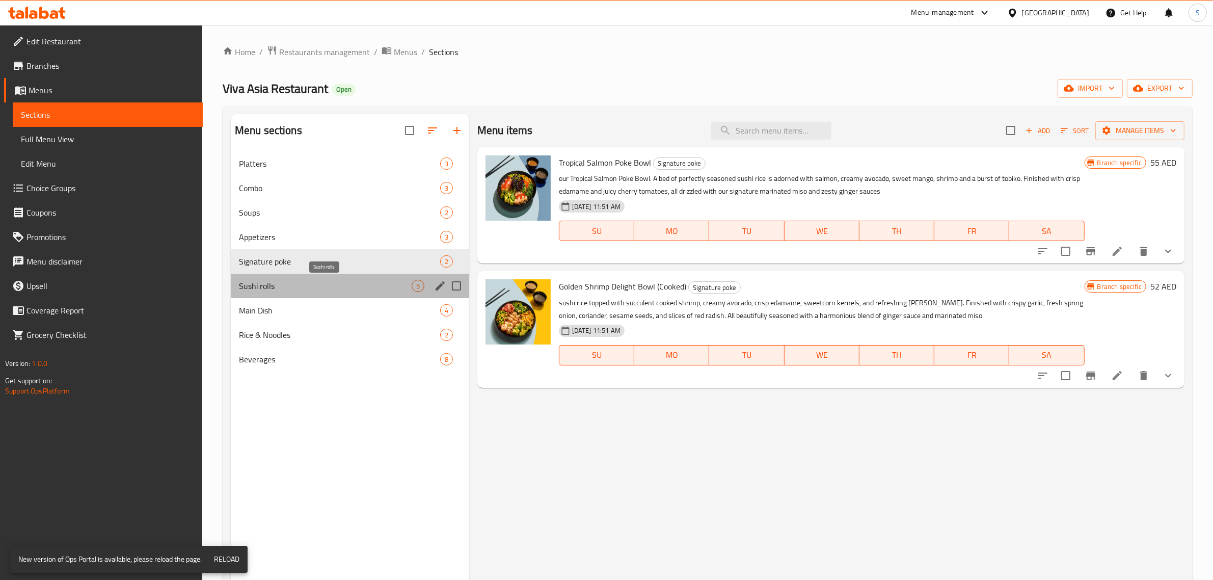
click at [353, 290] on span "Sushi rolls" at bounding box center [325, 286] width 173 height 12
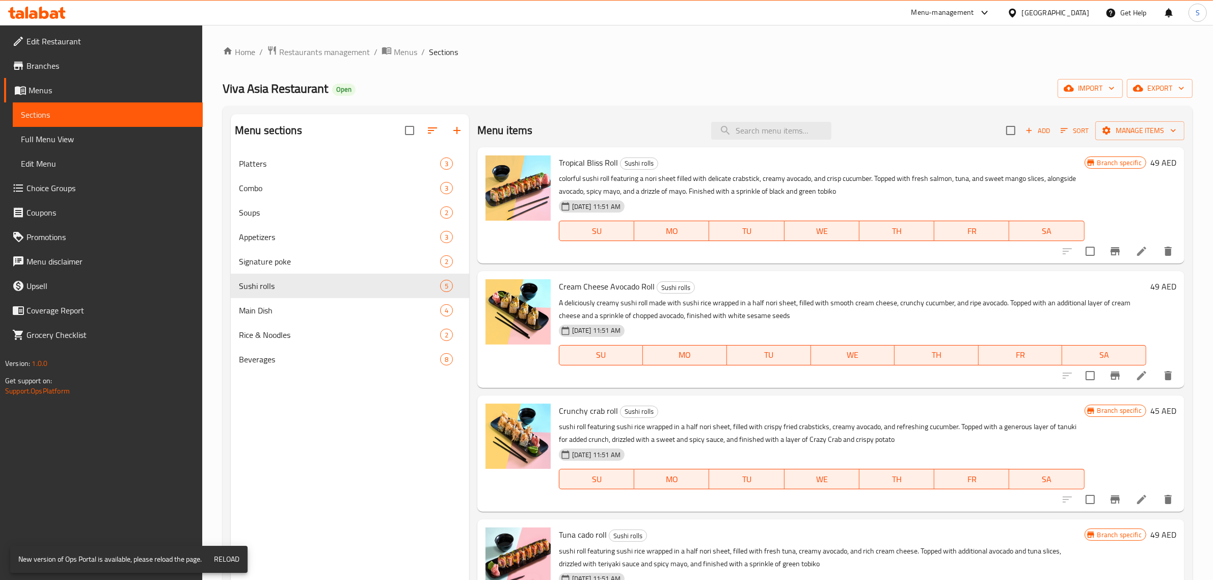
click at [76, 46] on span "Edit Restaurant" at bounding box center [110, 41] width 168 height 12
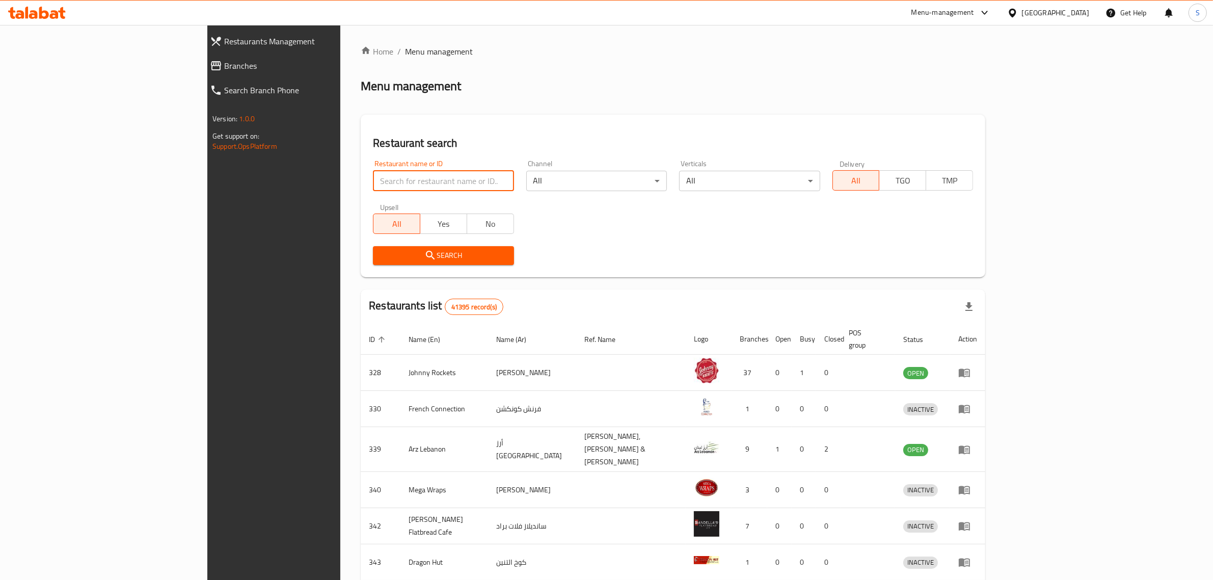
click at [373, 185] on input "search" at bounding box center [443, 181] width 141 height 20
type input "b"
type input "nero"
click button "Search" at bounding box center [443, 255] width 141 height 19
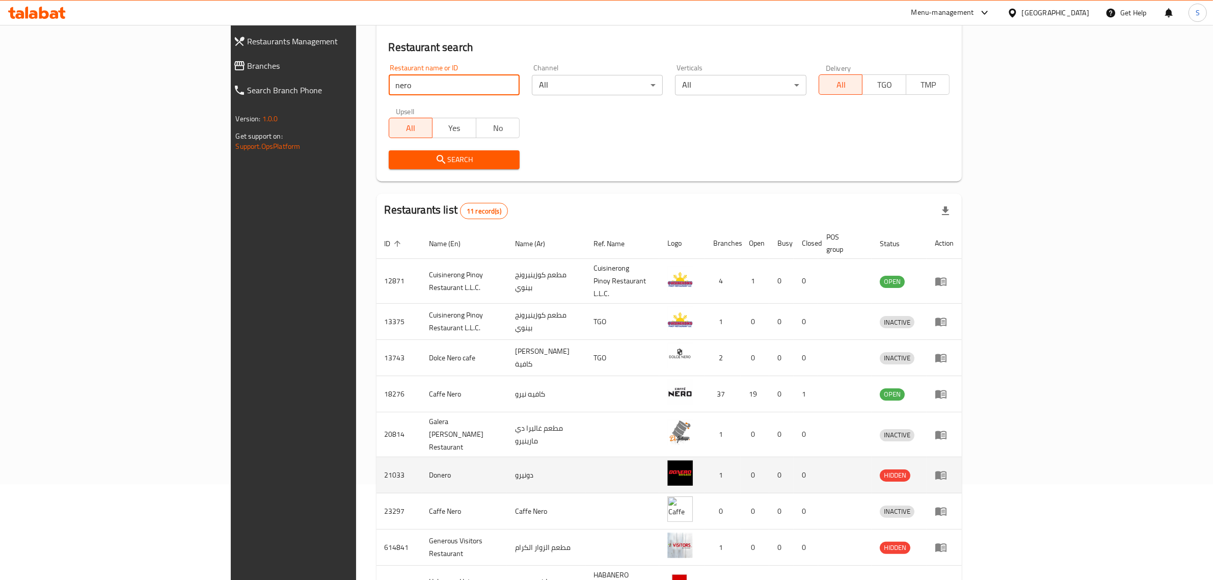
scroll to position [127, 0]
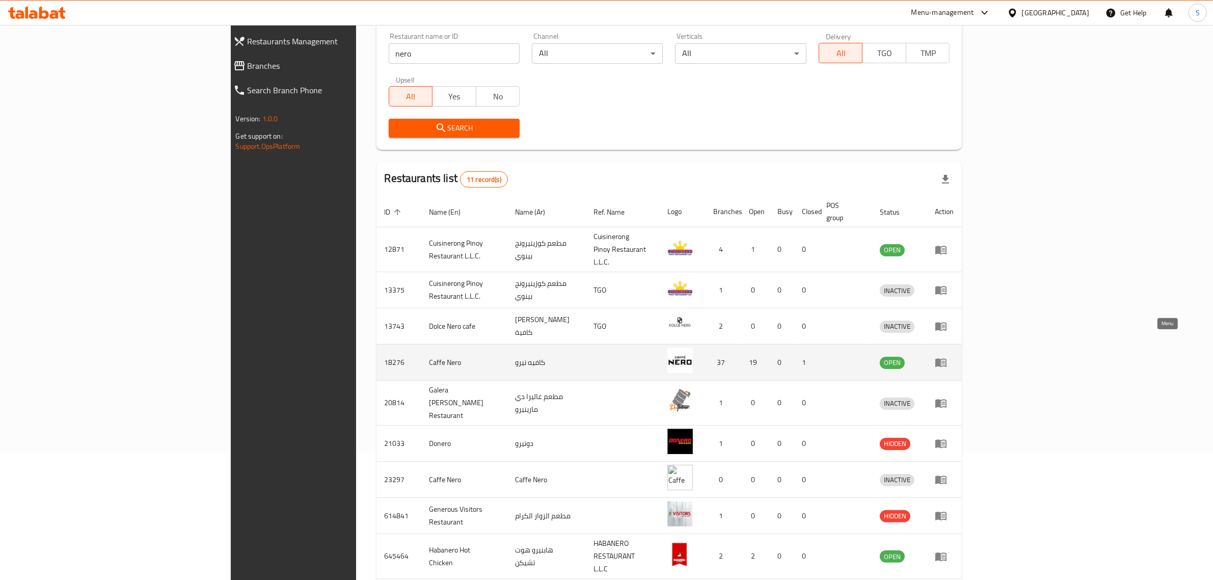
click at [947, 356] on icon "enhanced table" at bounding box center [941, 362] width 12 height 12
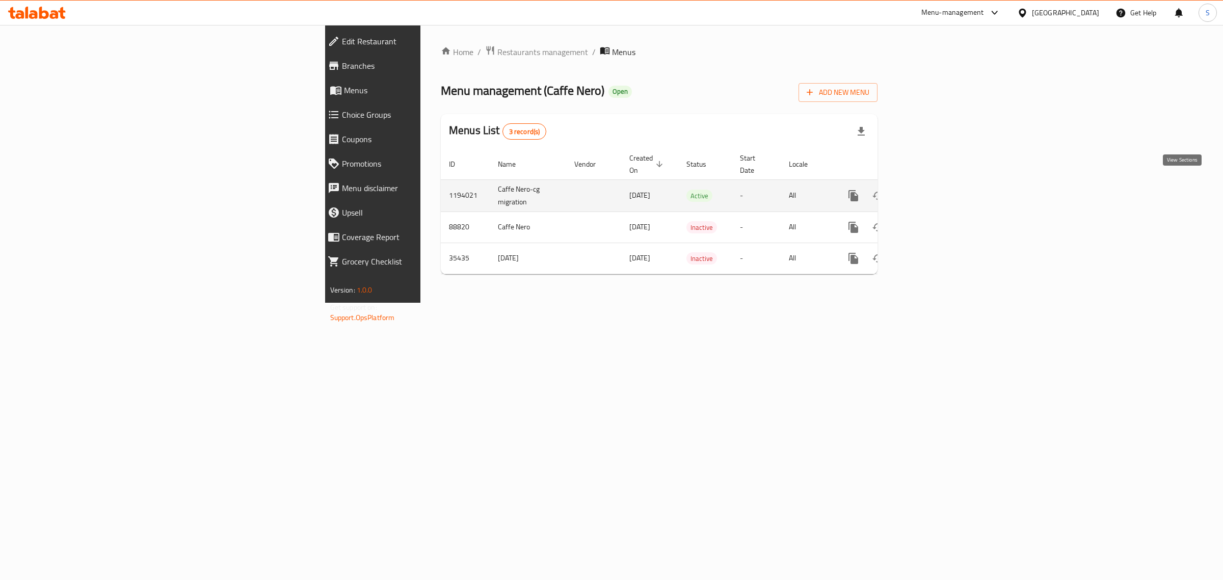
click at [933, 190] on icon "enhanced table" at bounding box center [927, 196] width 12 height 12
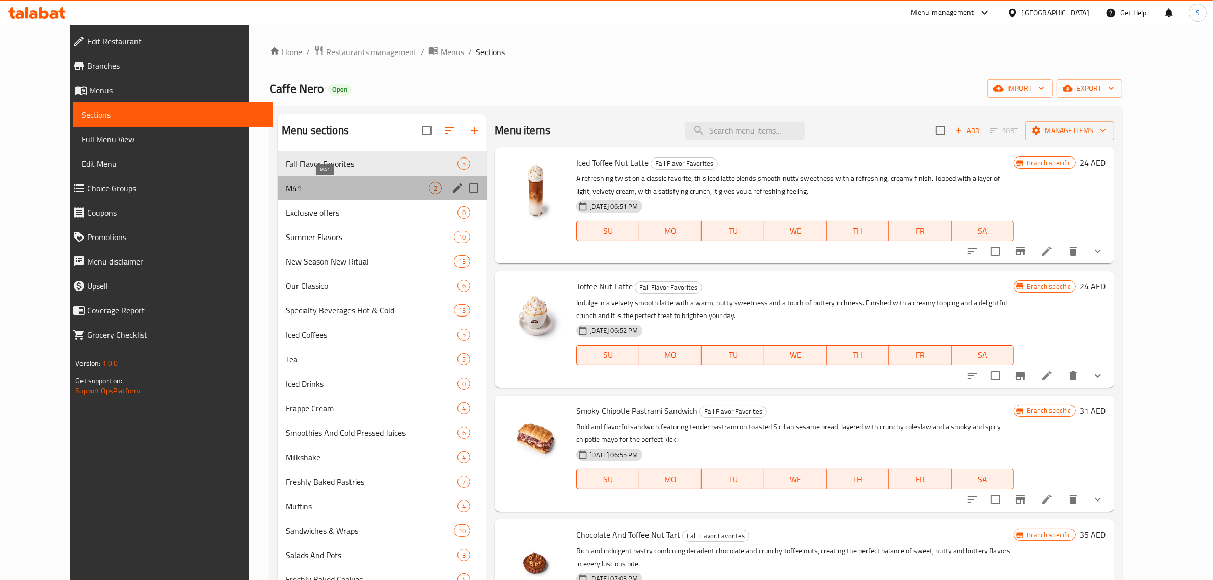
click at [286, 182] on span "M41" at bounding box center [357, 188] width 143 height 12
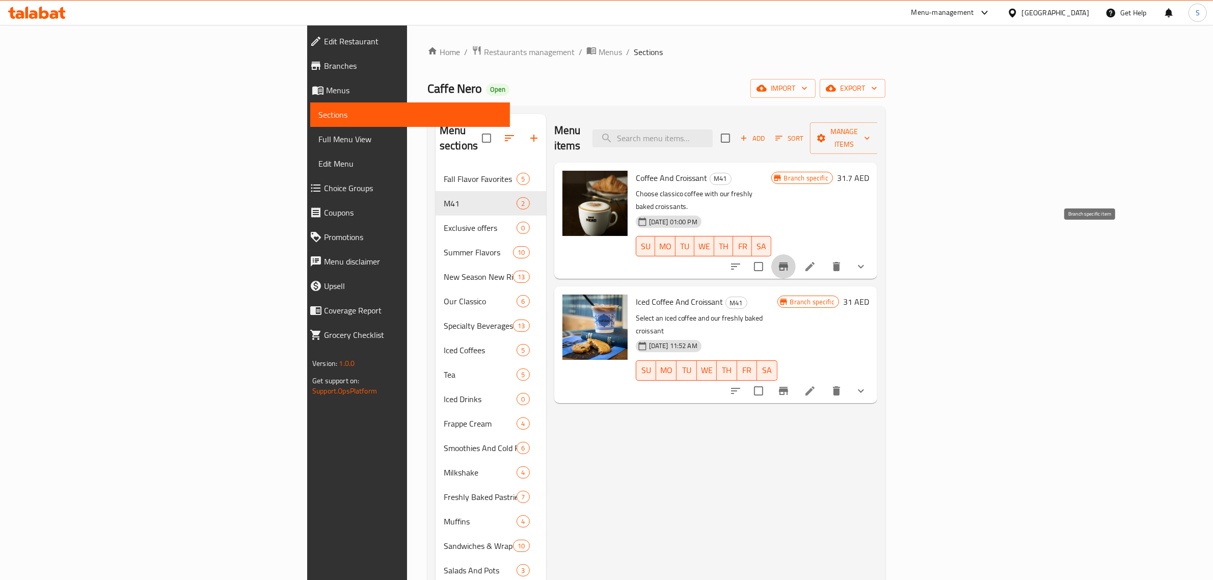
click at [790, 260] on icon "Branch-specific-item" at bounding box center [783, 266] width 12 height 12
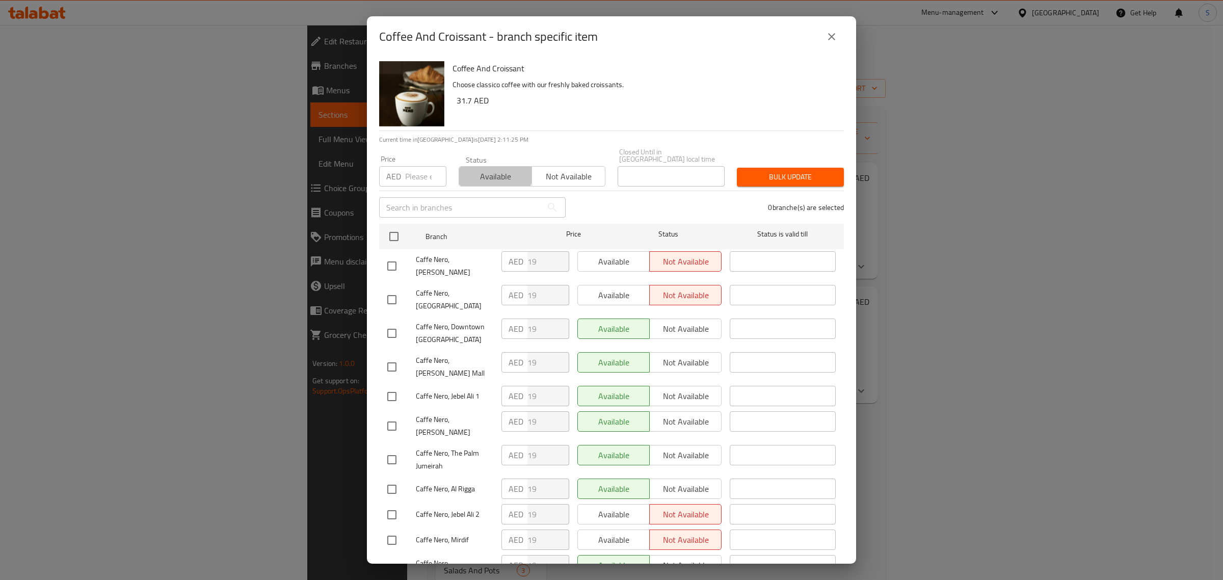
click at [487, 174] on span "Available" at bounding box center [495, 176] width 65 height 15
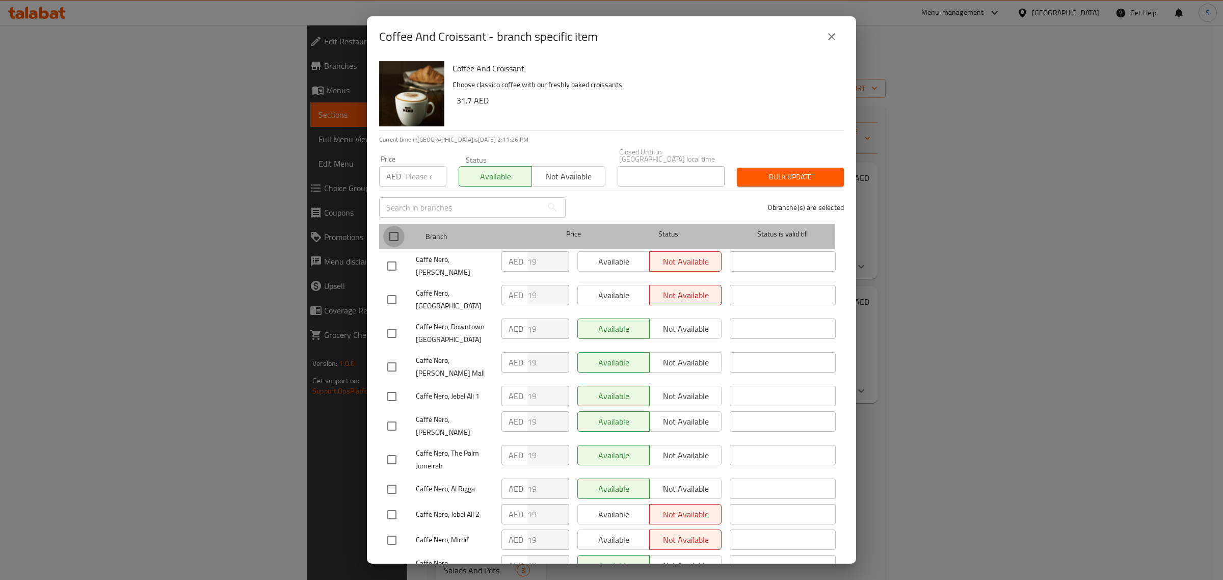
click at [397, 234] on input "checkbox" at bounding box center [393, 236] width 21 height 21
checkbox input "true"
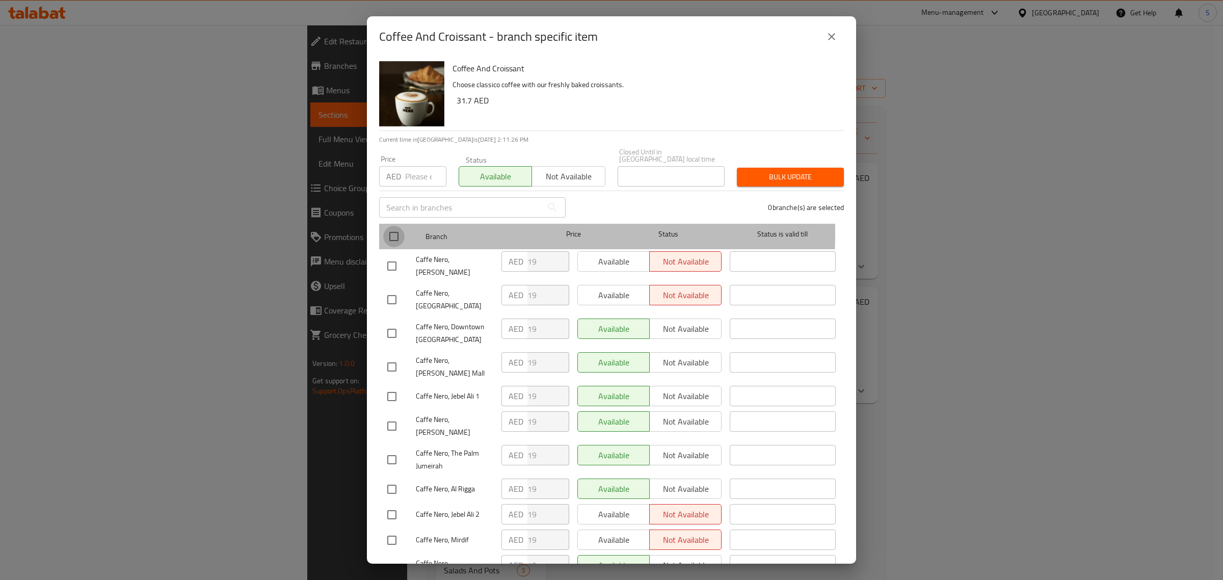
checkbox input "true"
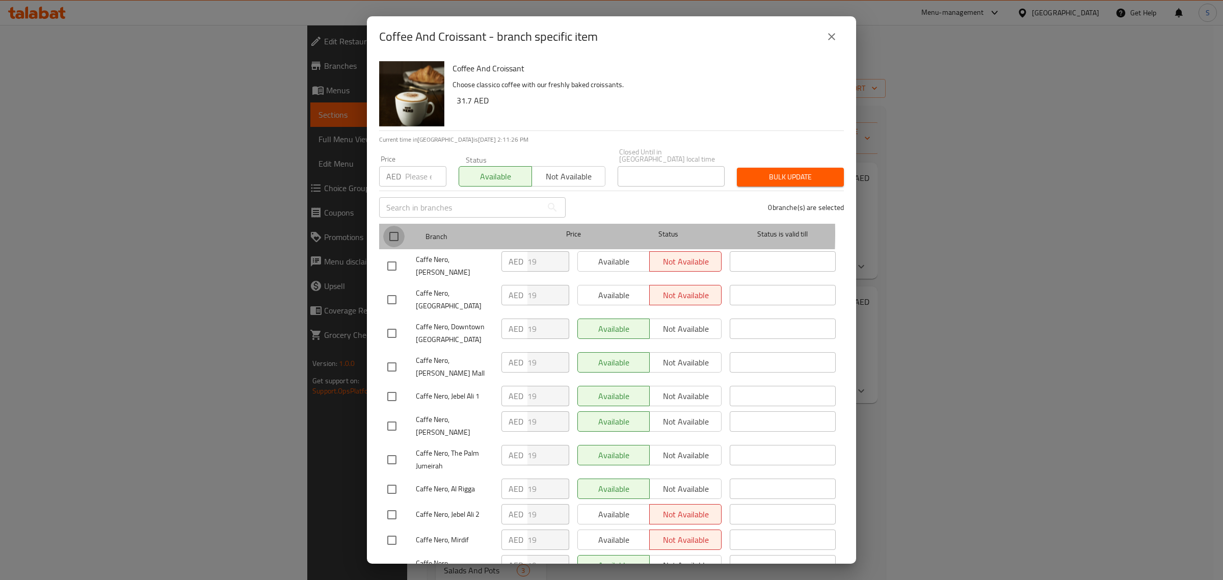
checkbox input "true"
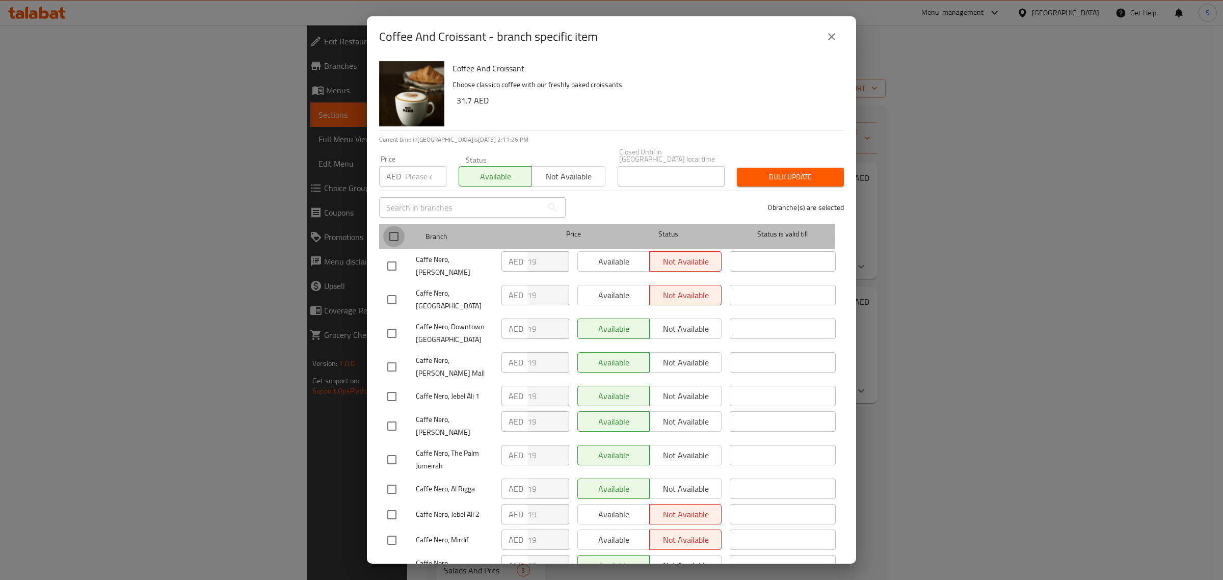
checkbox input "true"
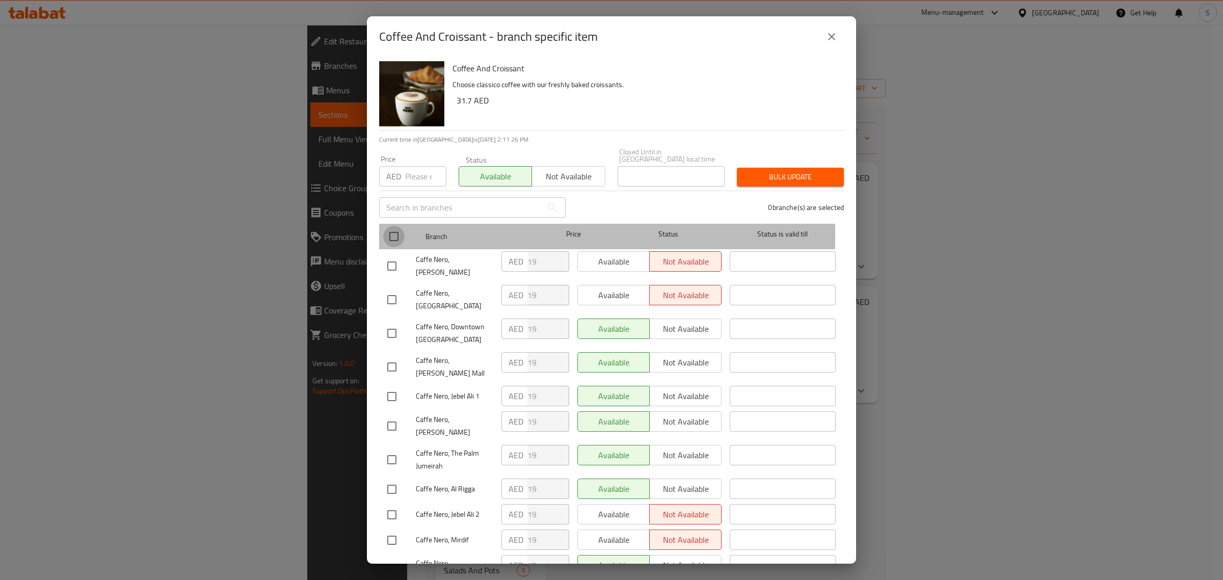
checkbox input "true"
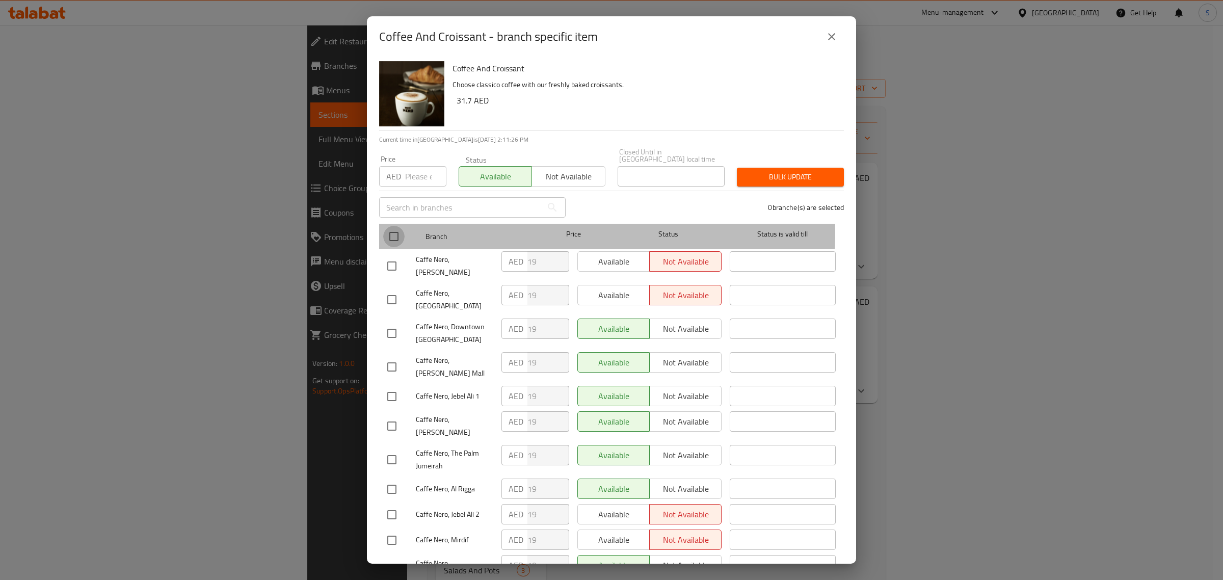
checkbox input "true"
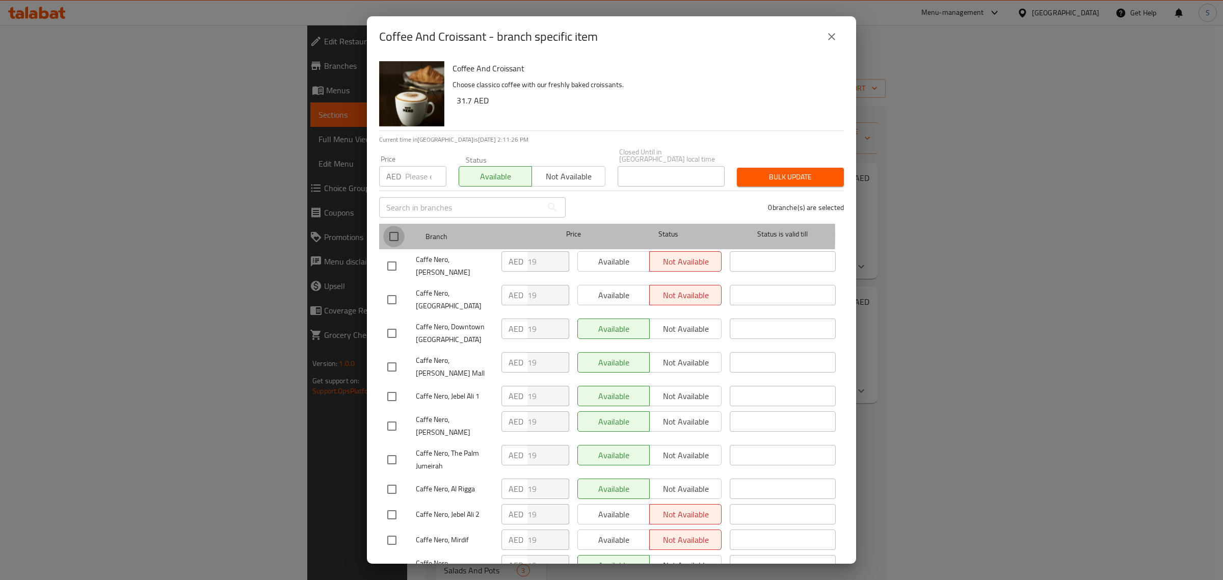
checkbox input "true"
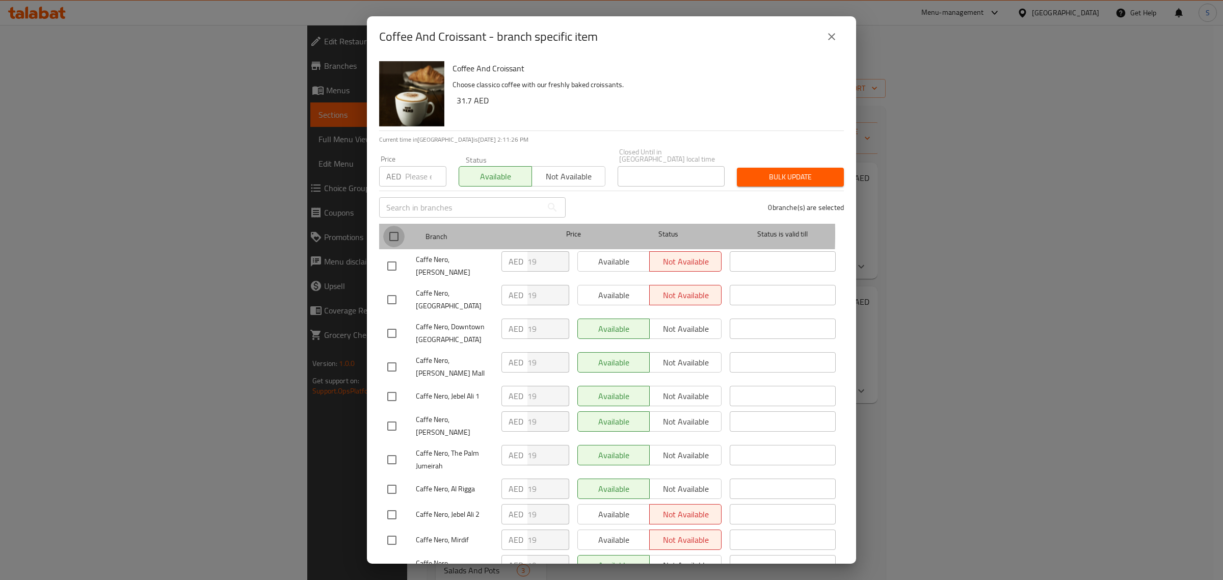
checkbox input "true"
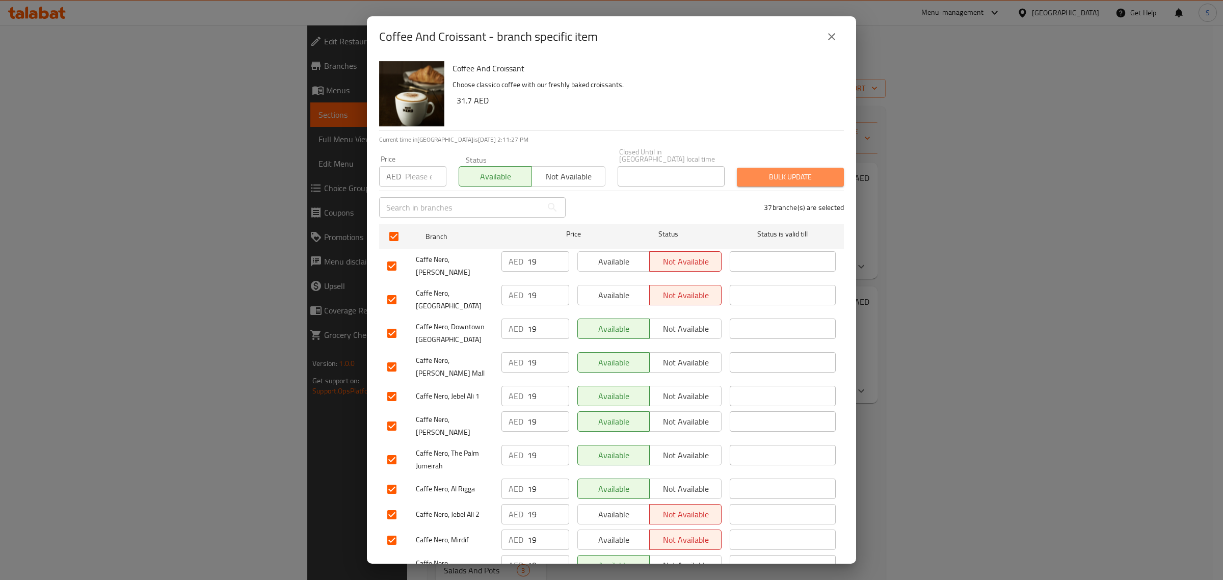
click at [809, 179] on span "Bulk update" at bounding box center [790, 177] width 91 height 13
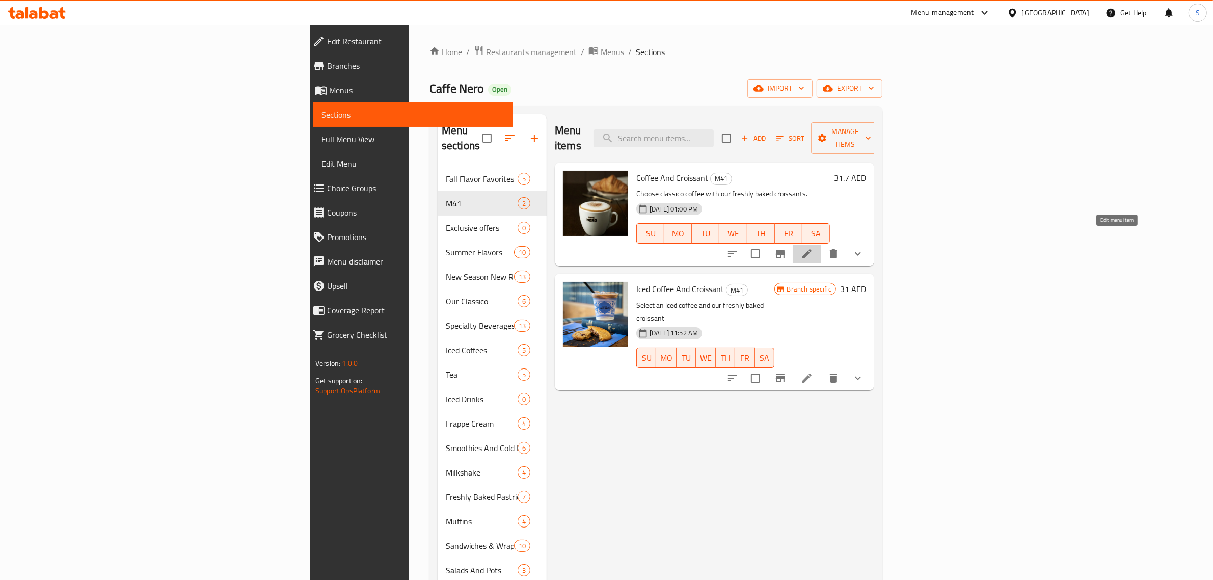
click at [813, 248] on icon at bounding box center [807, 254] width 12 height 12
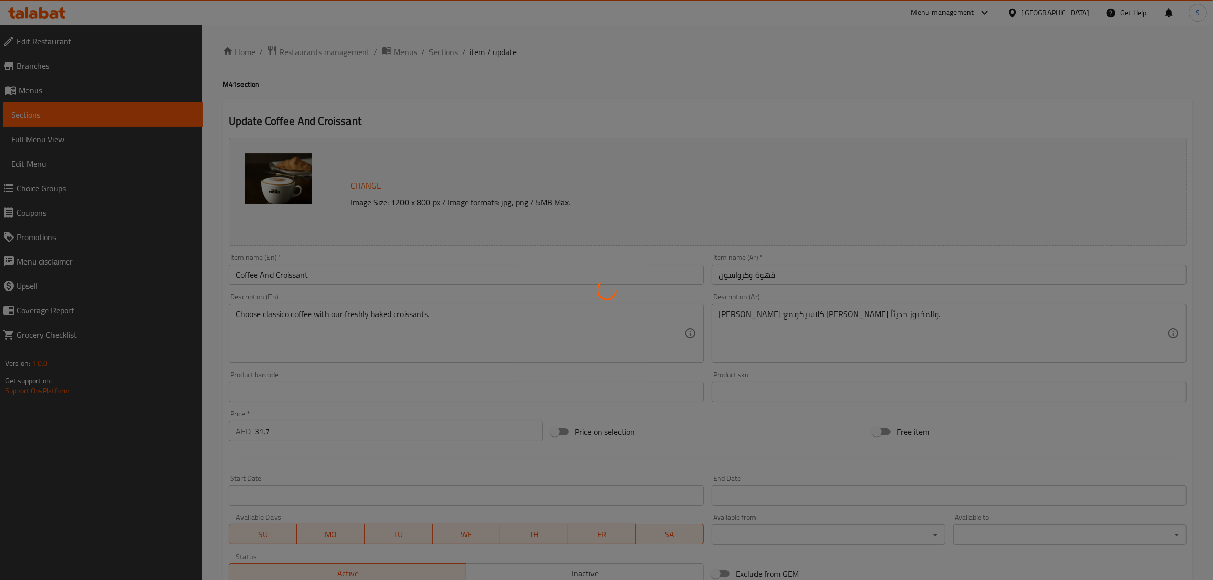
type input "الإضافات:"
type input "0"
type input "1"
type input "اختر قهوتك"
type input "1"
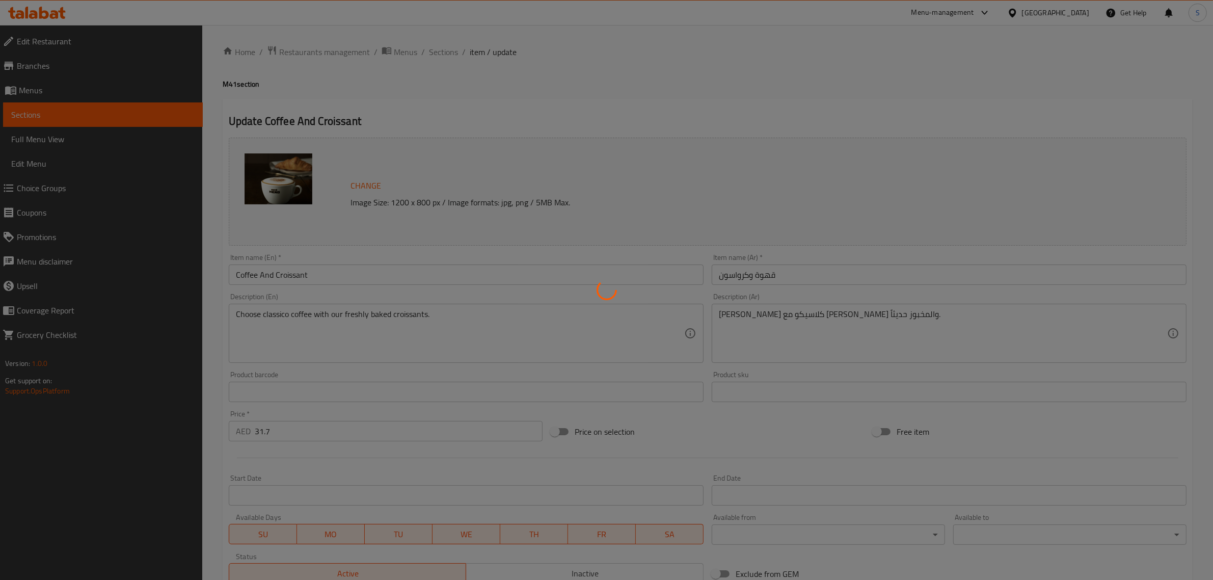
type input "1"
type input "اختر الحليب الخاص بك"
type input "1"
type input "اختيار القهوه ميل فور 1"
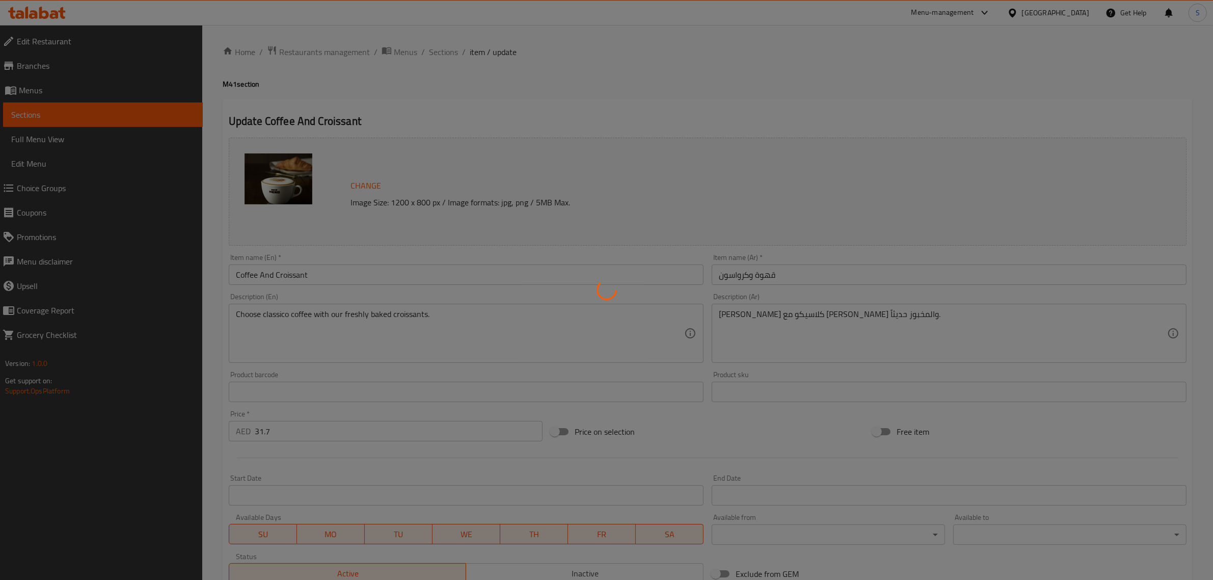
type input "1"
type input "اختيار المخبوزات ميل فور 1"
type input "1"
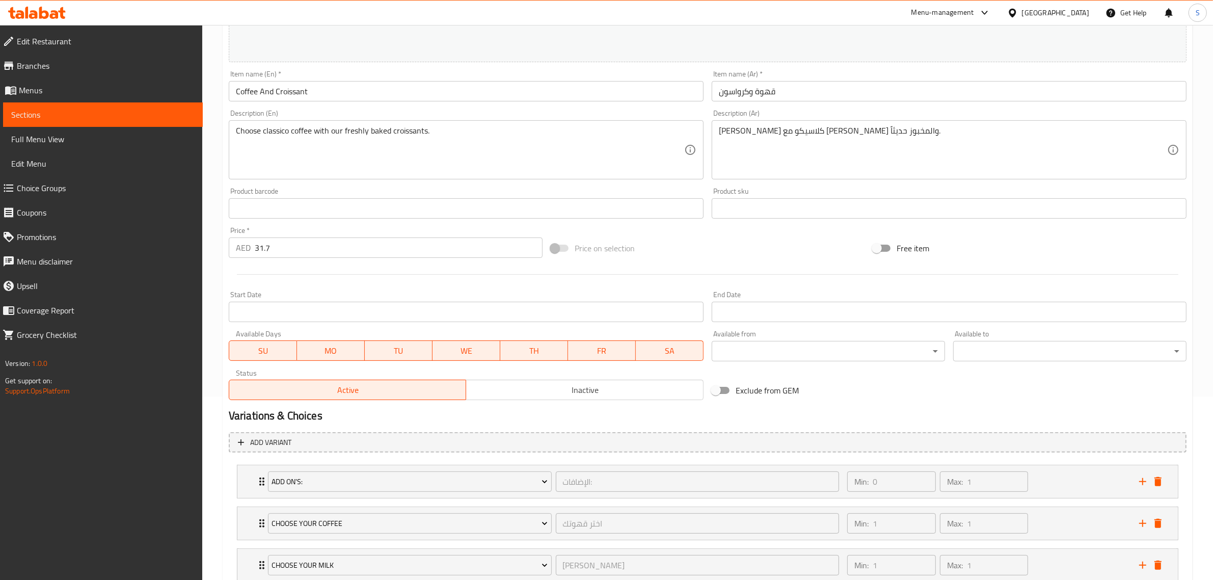
scroll to position [200, 0]
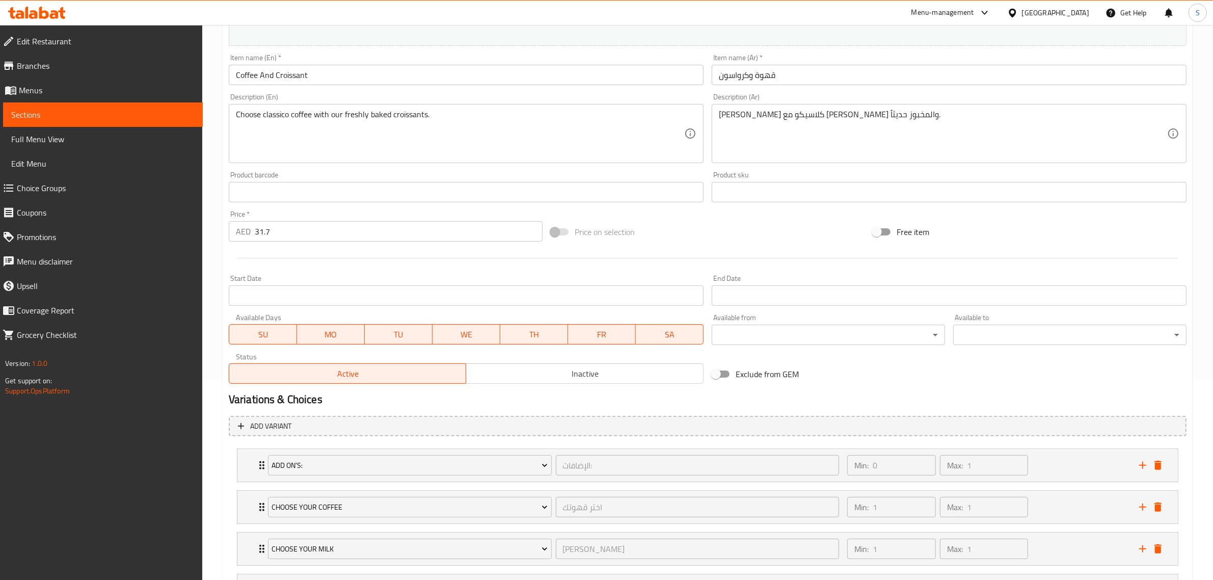
click at [436, 235] on input "31.7" at bounding box center [399, 231] width 288 height 20
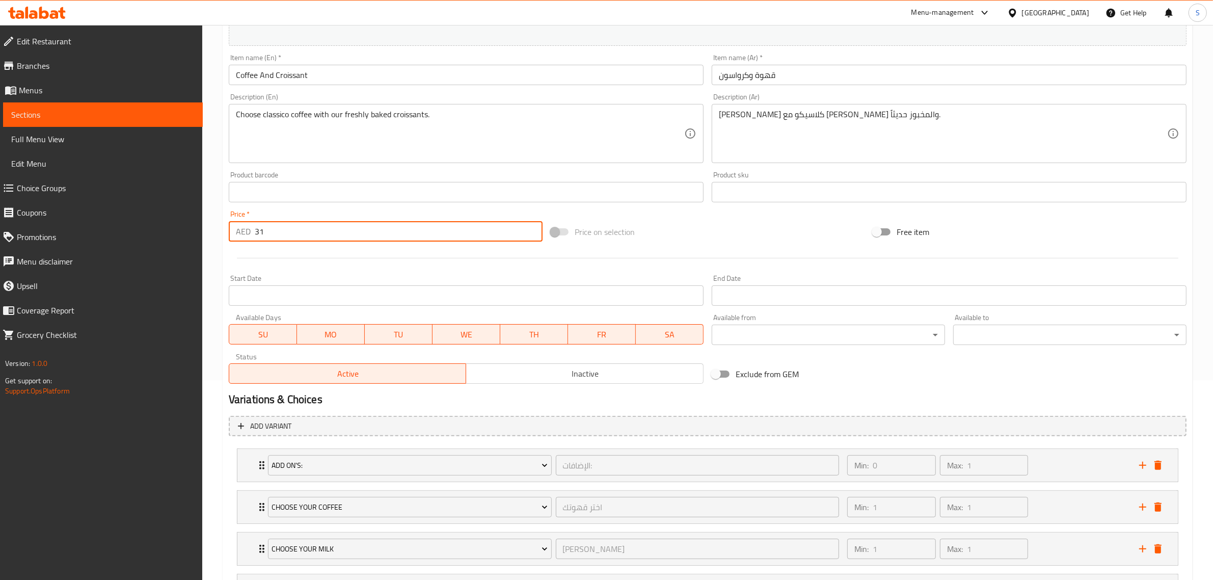
scroll to position [340, 0]
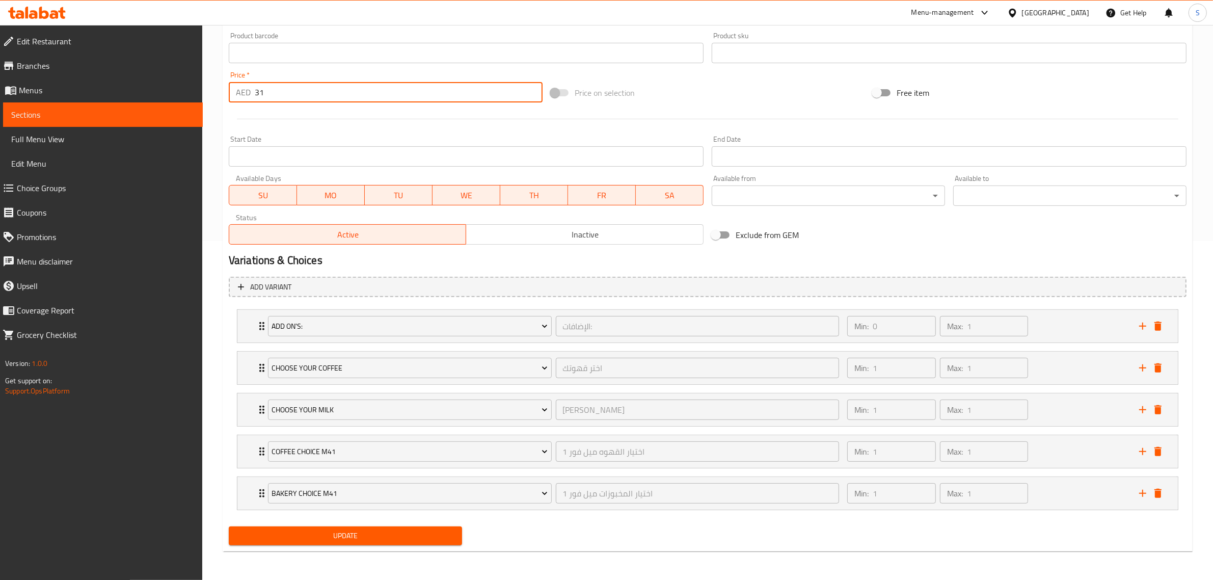
type input "31"
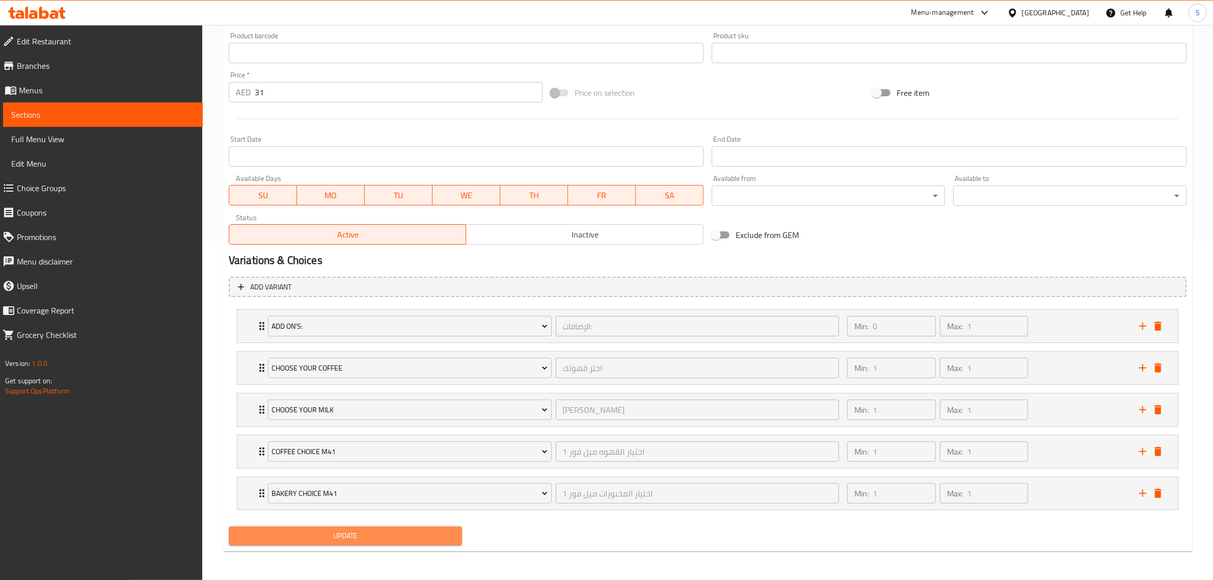
click at [363, 530] on span "Update" at bounding box center [345, 535] width 217 height 13
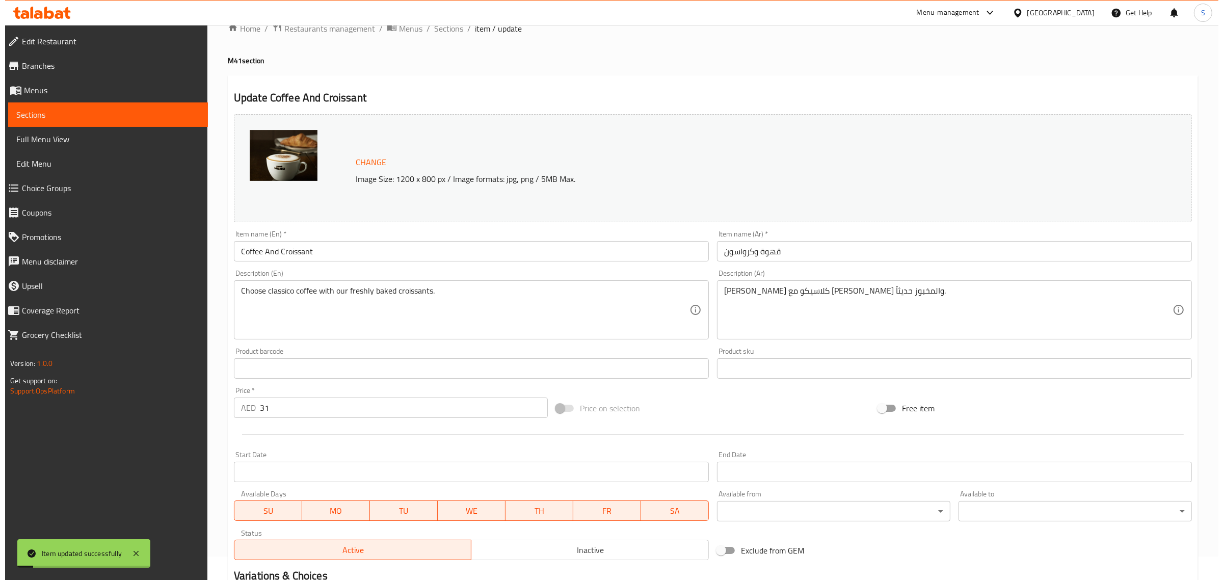
scroll to position [0, 0]
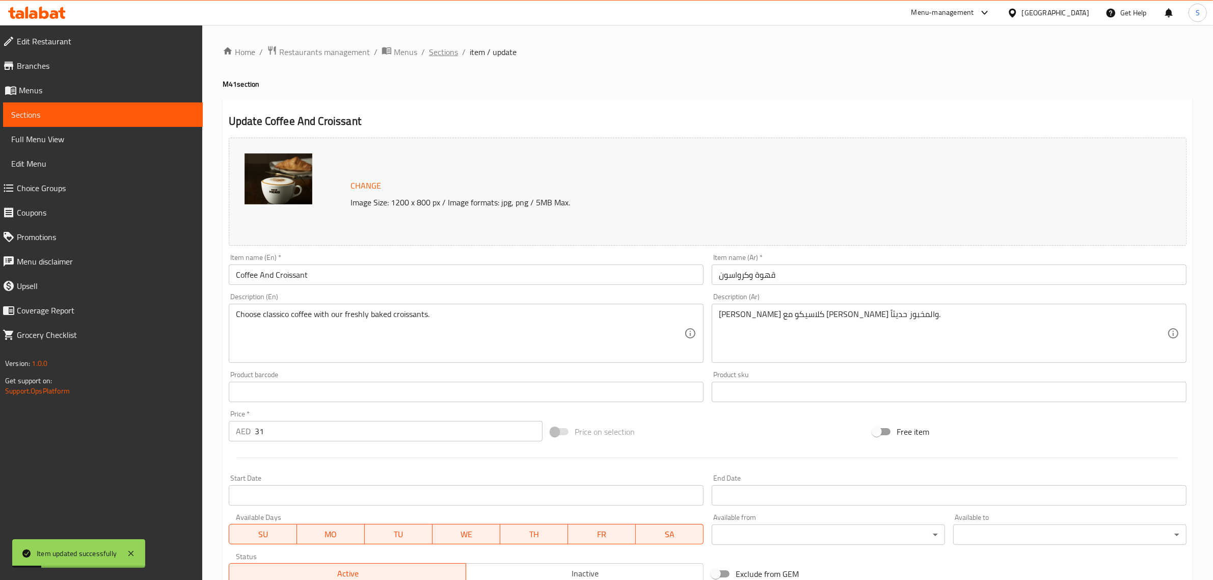
click at [440, 57] on span "Sections" at bounding box center [443, 52] width 29 height 12
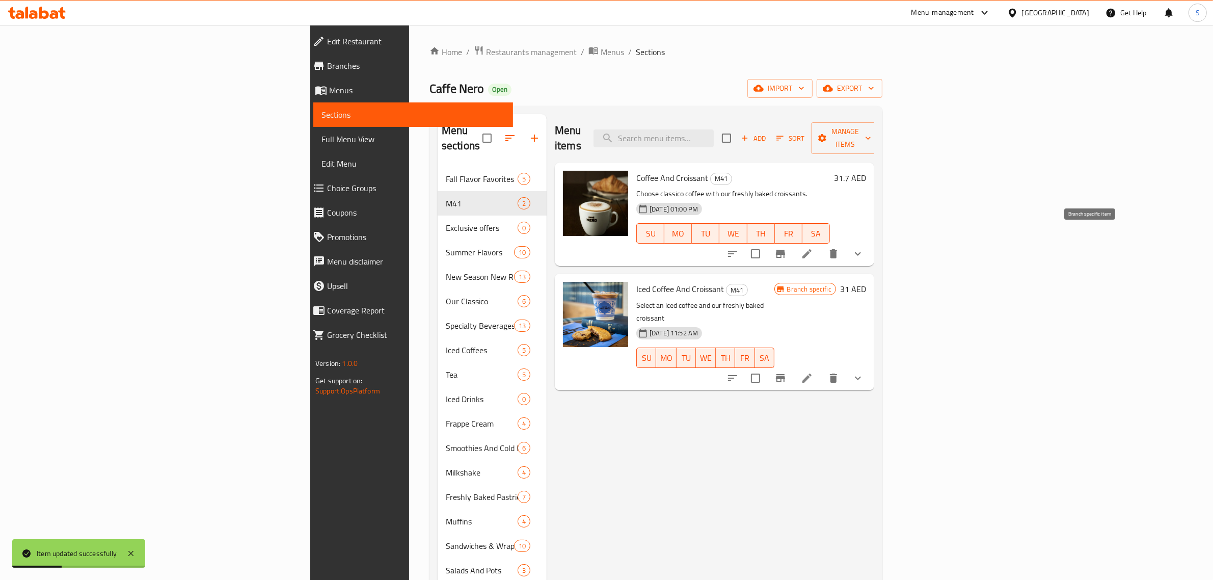
click at [793, 241] on button "Branch-specific-item" at bounding box center [780, 253] width 24 height 24
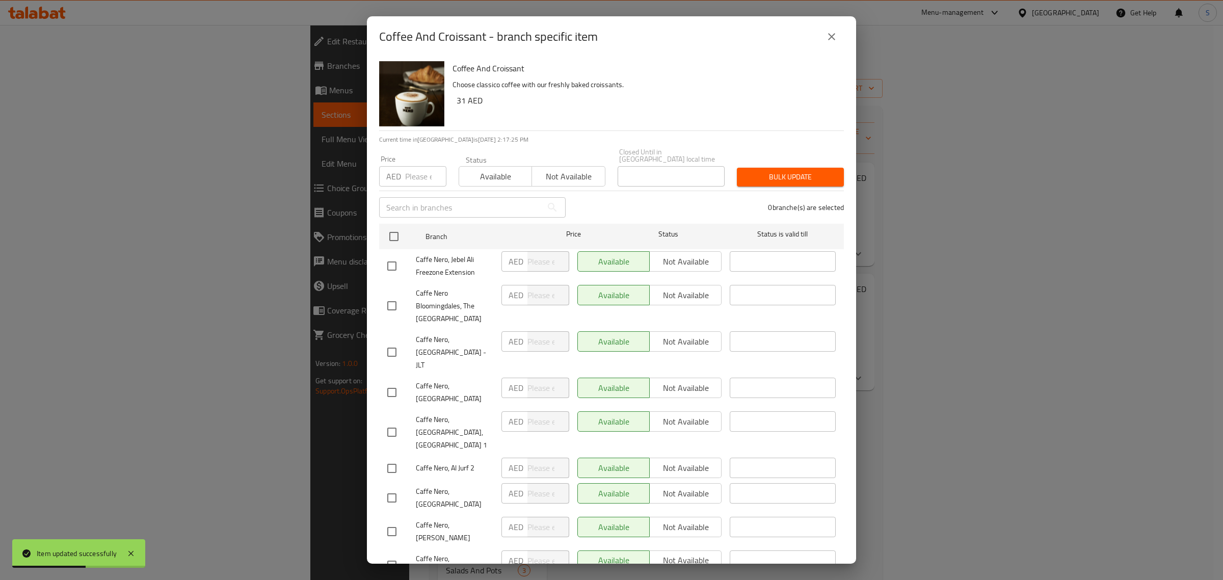
click at [470, 206] on input "text" at bounding box center [460, 207] width 163 height 20
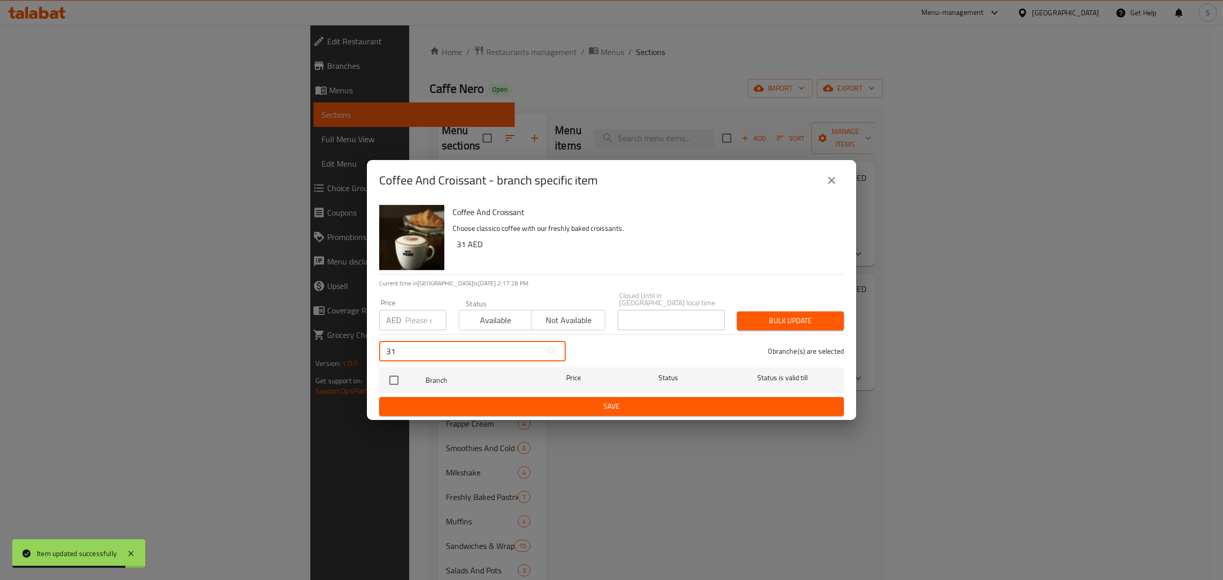
type input "3"
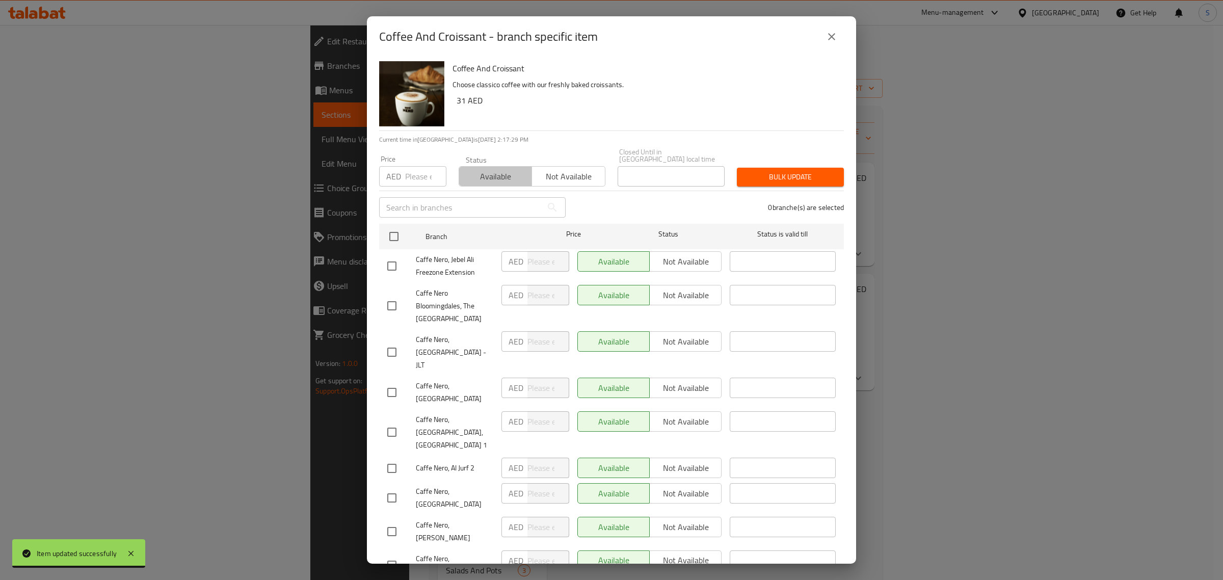
click at [494, 180] on span "Available" at bounding box center [495, 176] width 65 height 15
click at [411, 177] on input "number" at bounding box center [425, 176] width 41 height 20
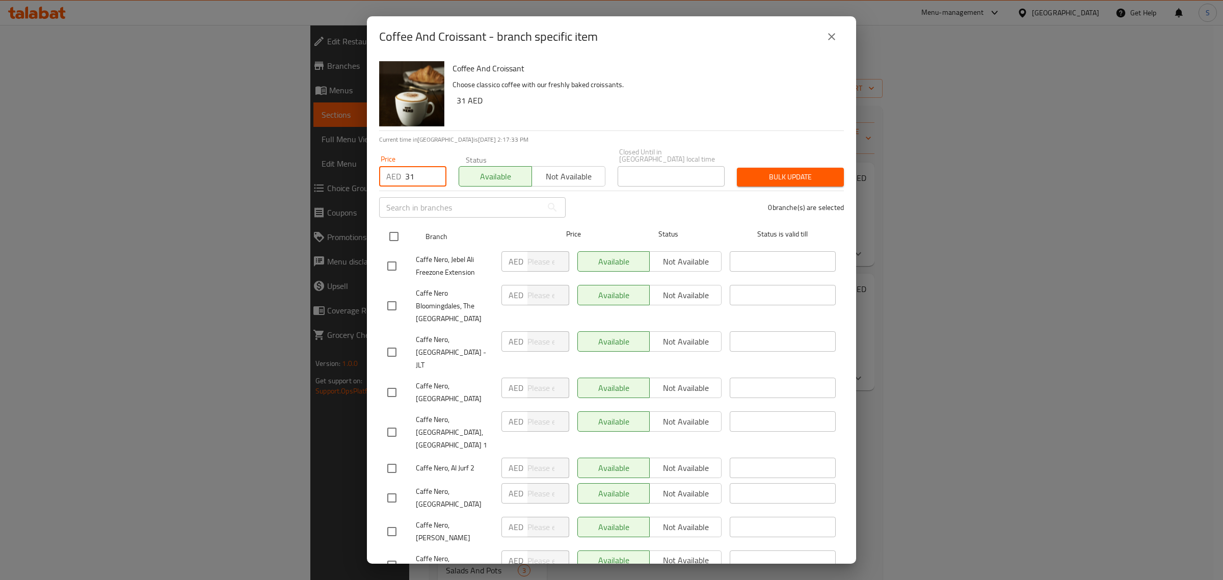
type input "31"
click at [396, 236] on input "checkbox" at bounding box center [393, 236] width 21 height 21
checkbox input "true"
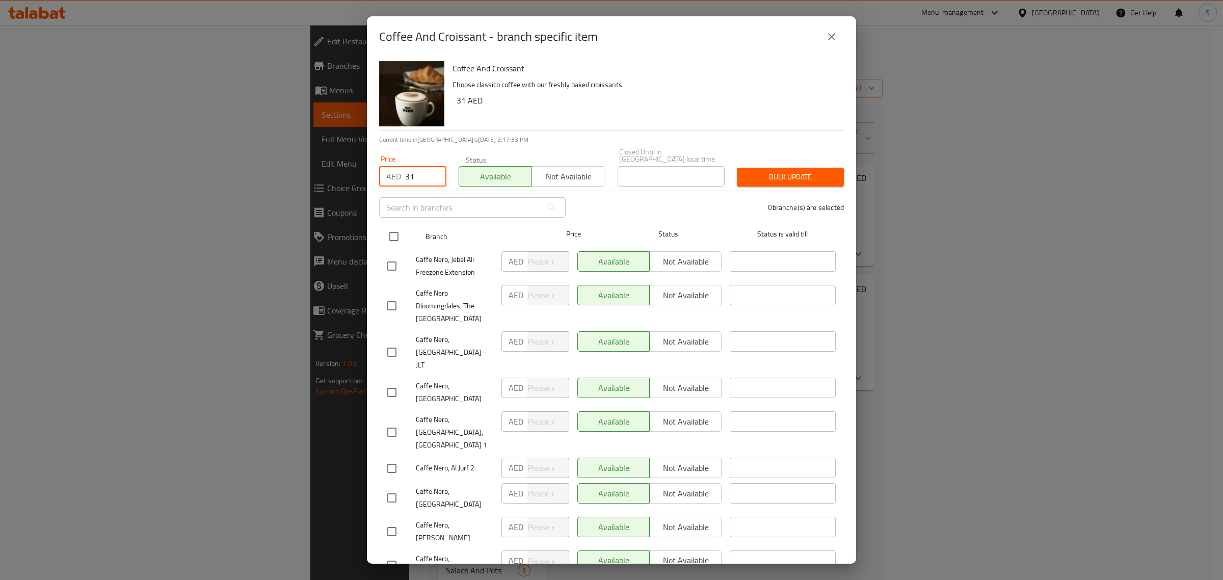
checkbox input "true"
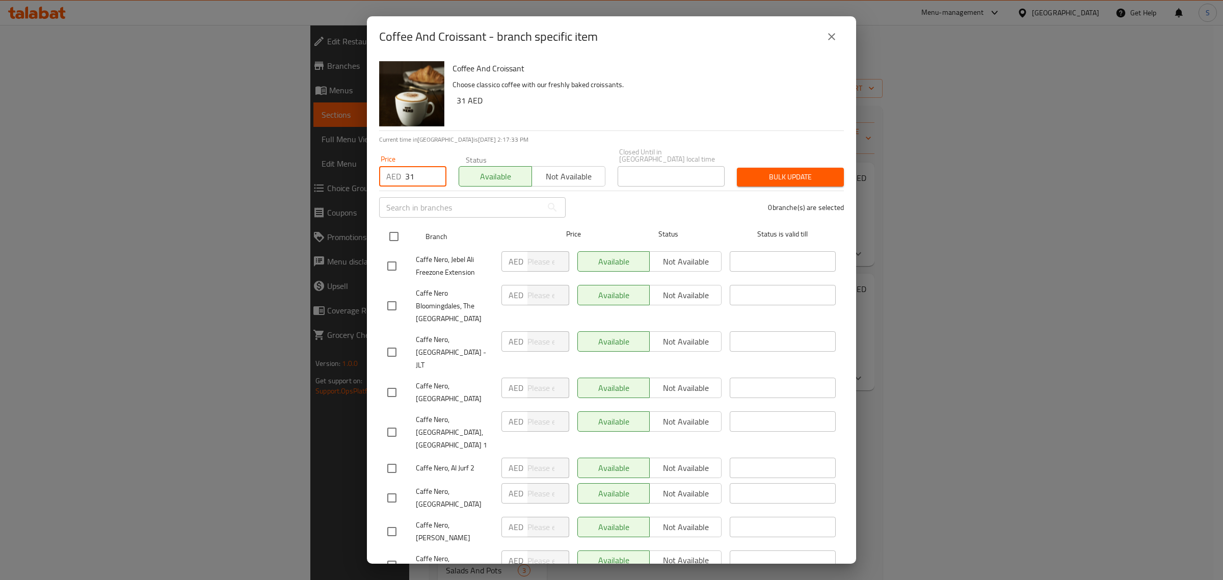
checkbox input "true"
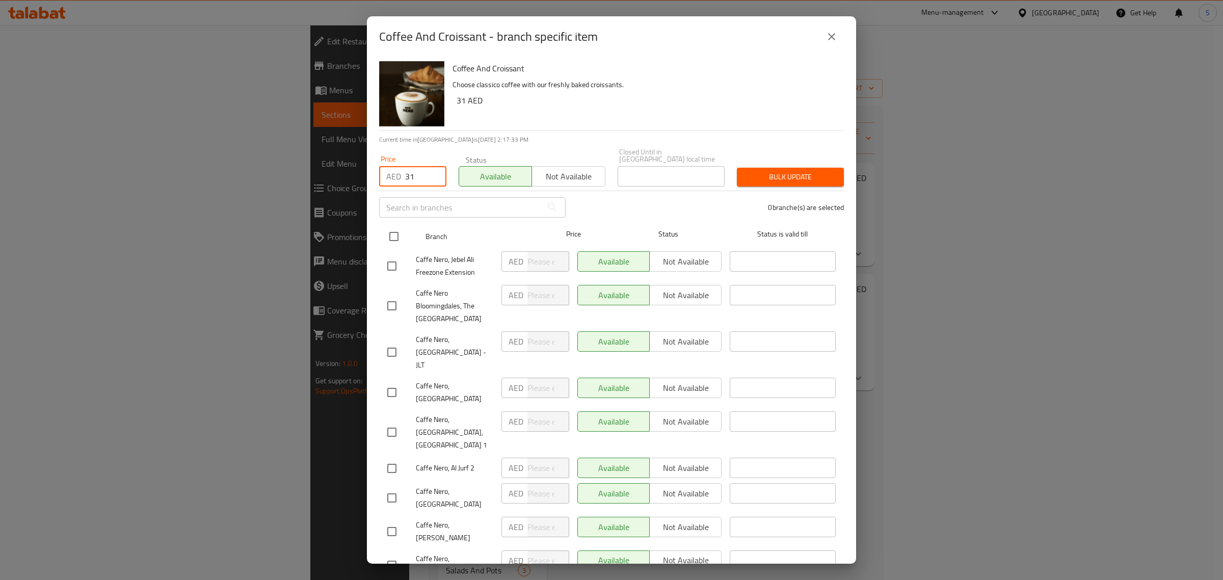
checkbox input "true"
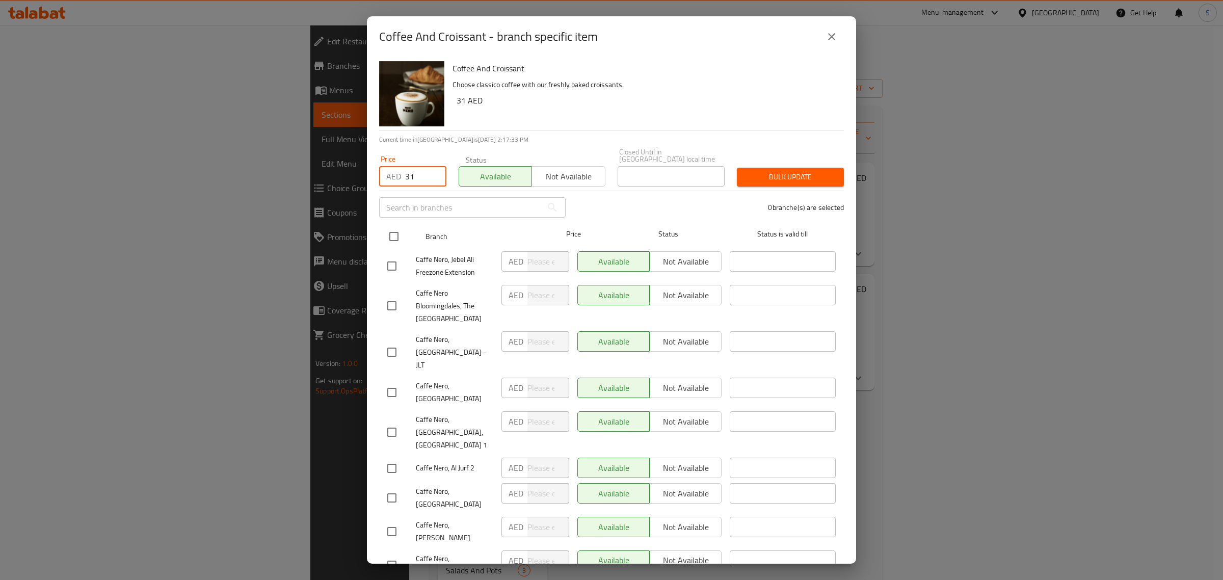
checkbox input "true"
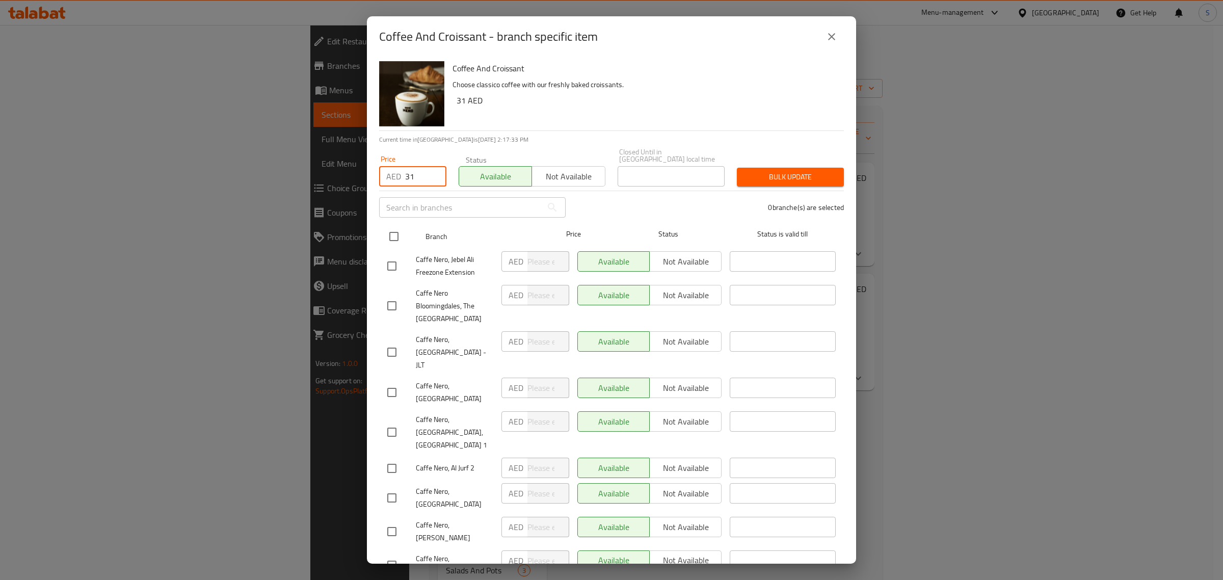
checkbox input "true"
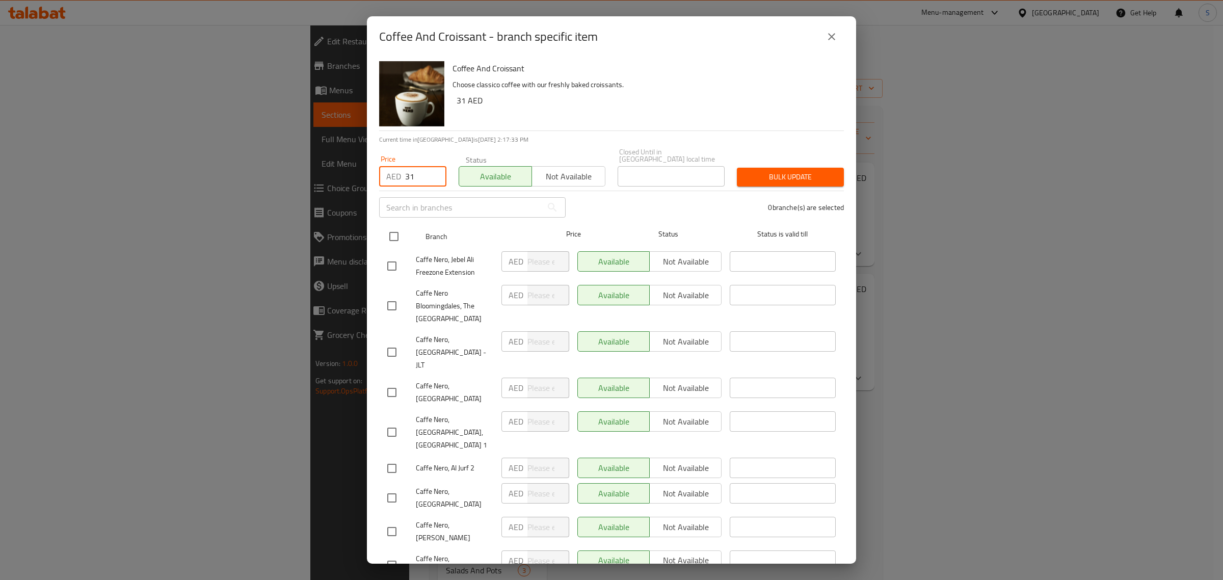
checkbox input "true"
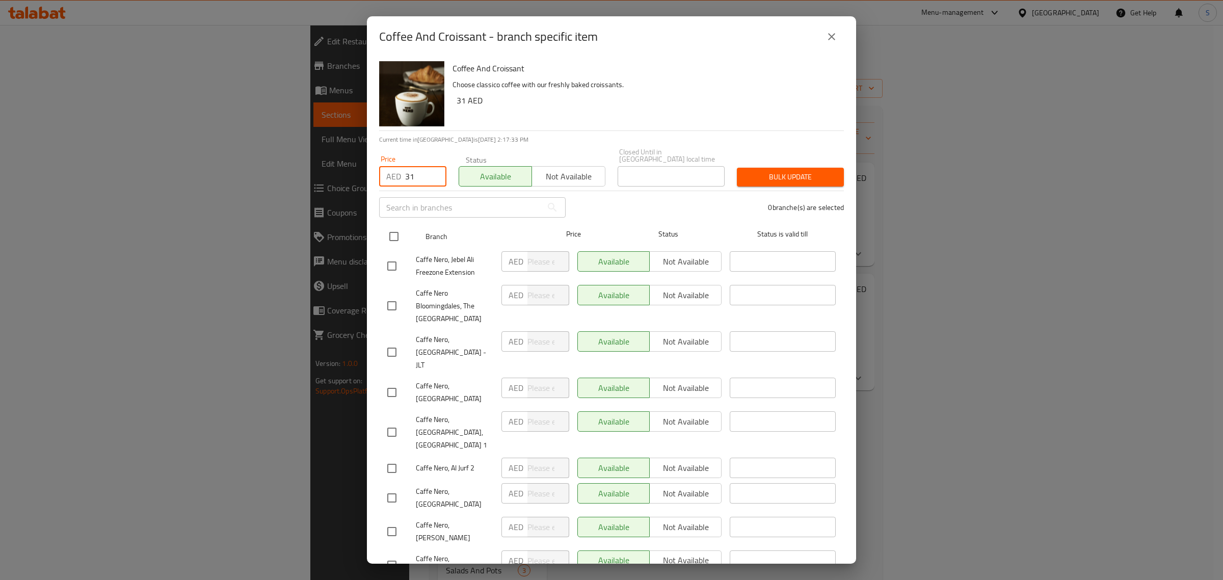
checkbox input "true"
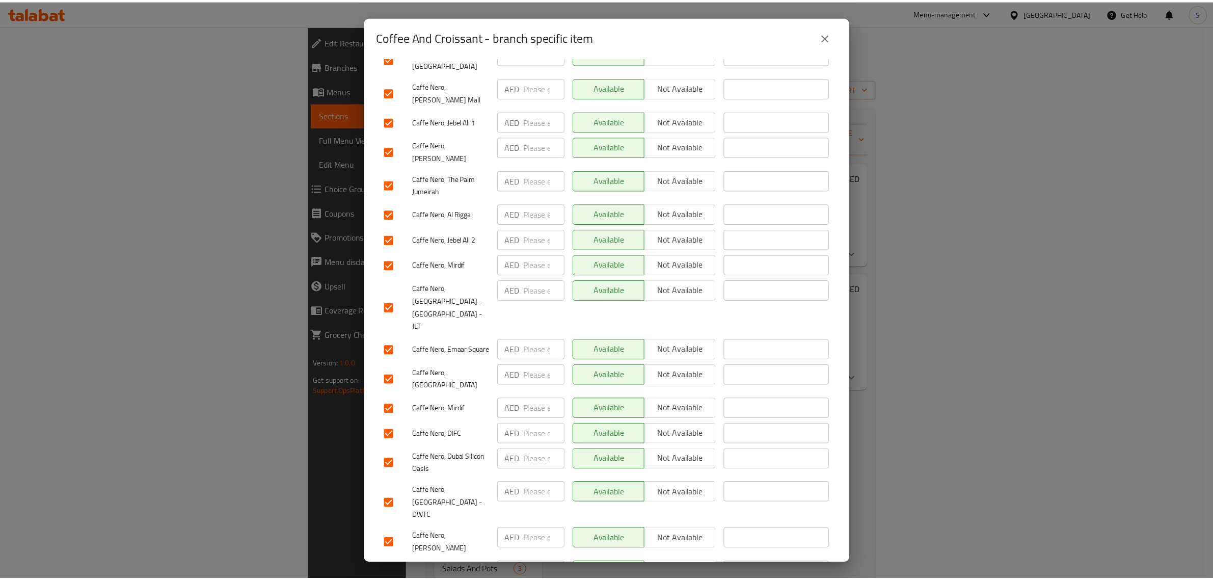
scroll to position [850, 0]
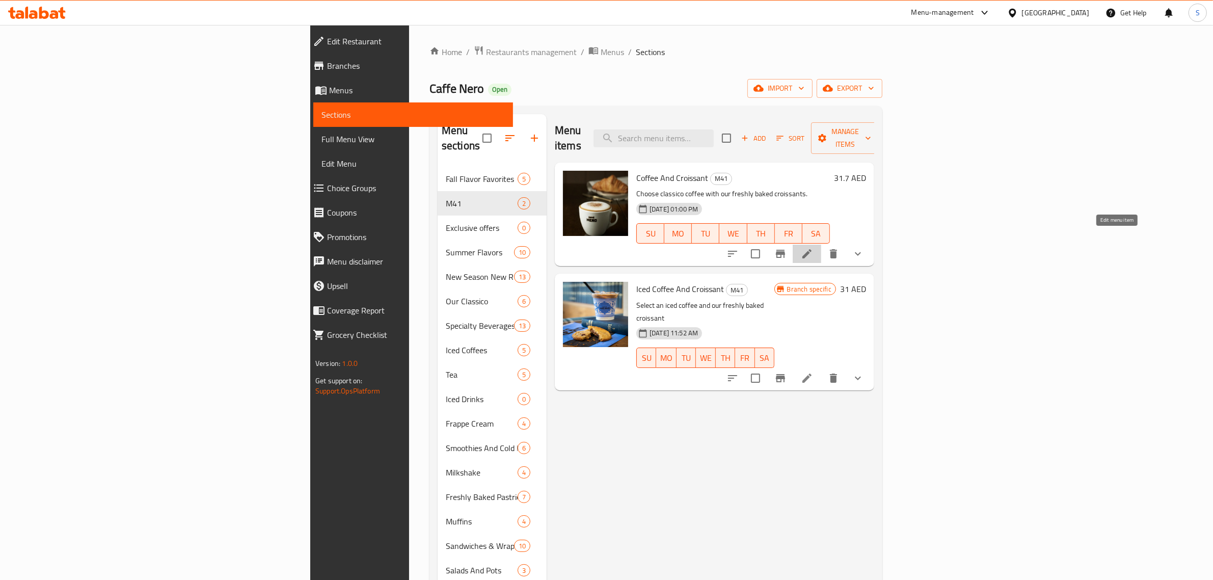
click at [813, 248] on icon at bounding box center [807, 254] width 12 height 12
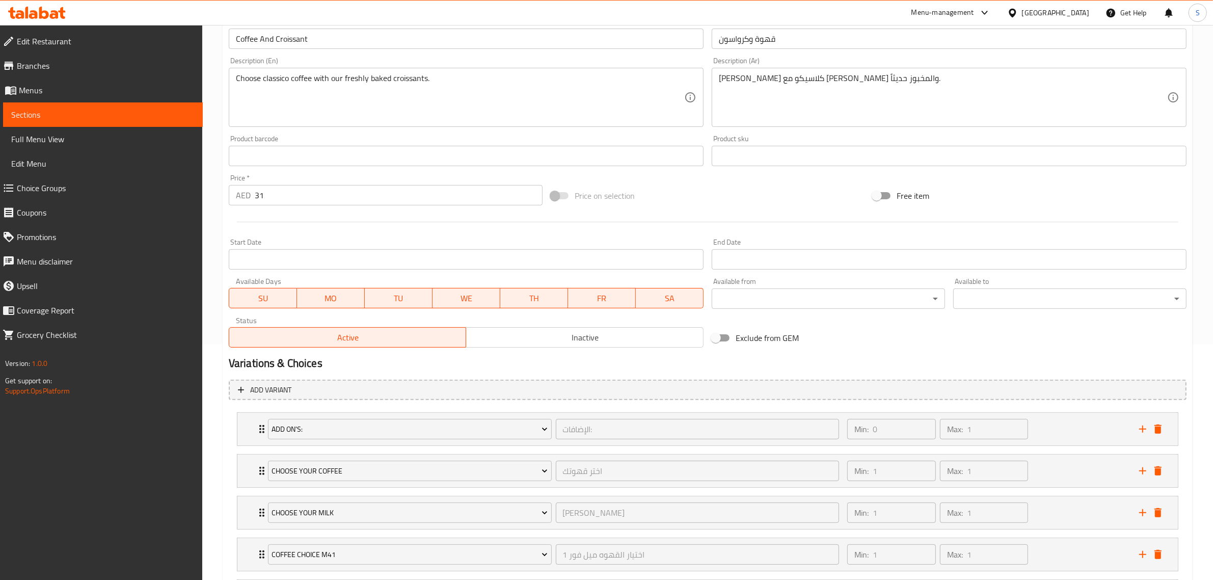
scroll to position [236, 0]
click at [360, 205] on div "Price   * AED 31 Price *" at bounding box center [386, 189] width 322 height 39
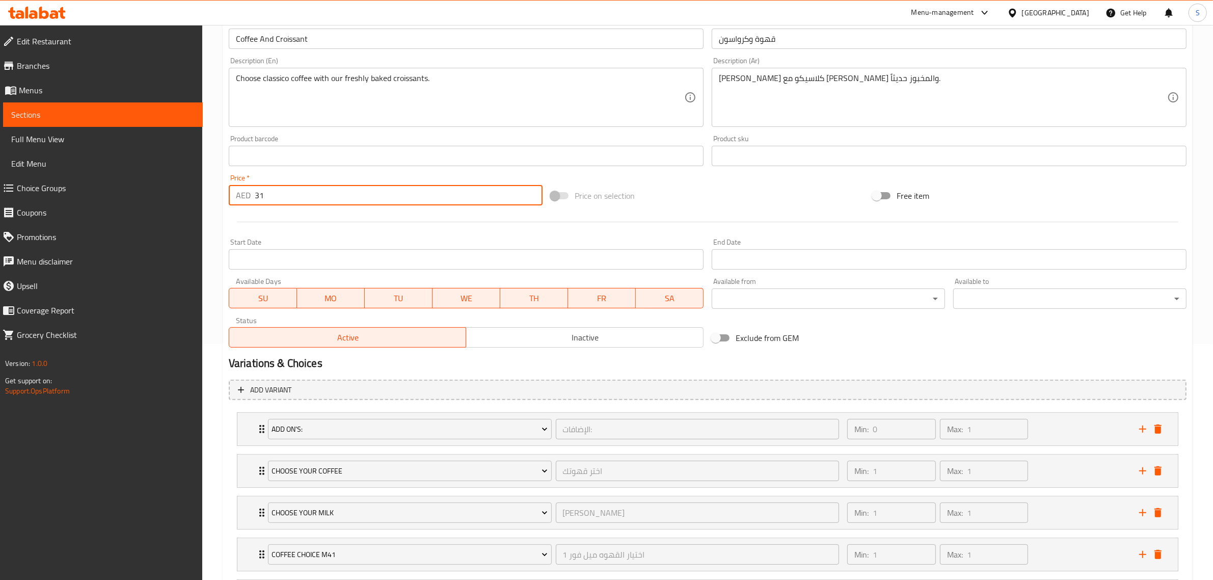
click at [362, 200] on input "31" at bounding box center [399, 195] width 288 height 20
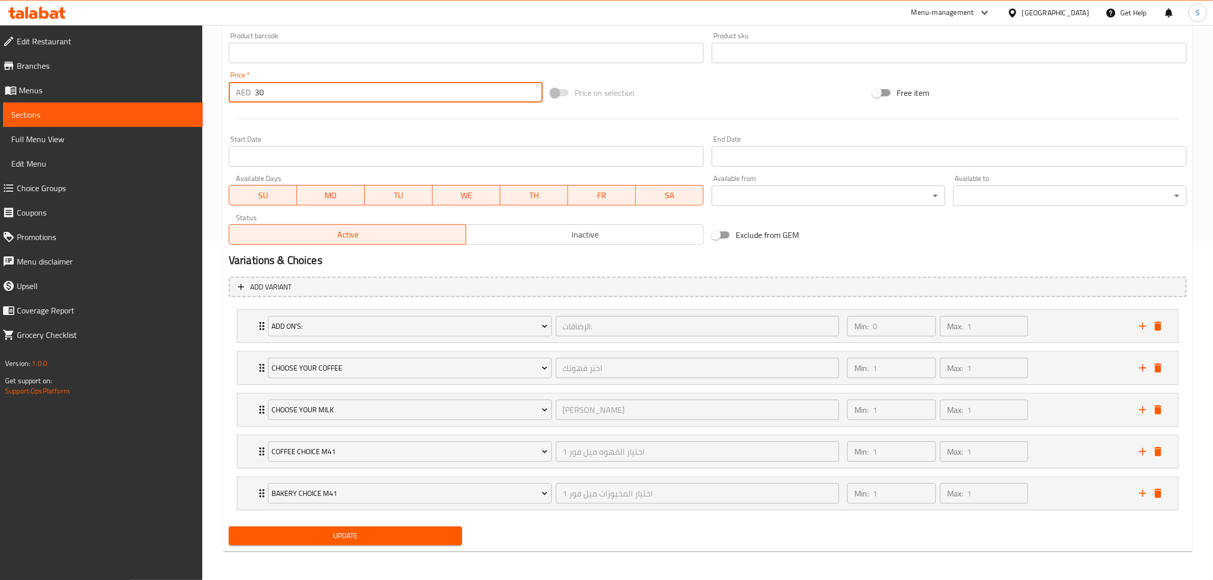
type input "30"
click at [381, 535] on span "Update" at bounding box center [345, 535] width 217 height 13
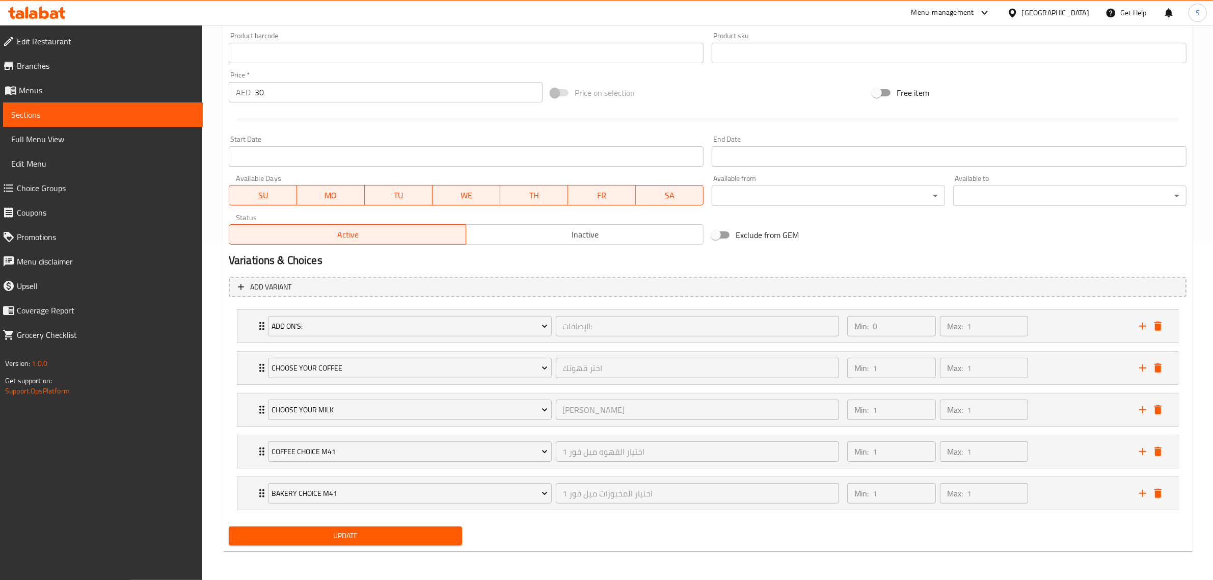
click at [411, 524] on div "Update" at bounding box center [345, 535] width 241 height 27
click at [413, 532] on span "Update" at bounding box center [345, 535] width 217 height 13
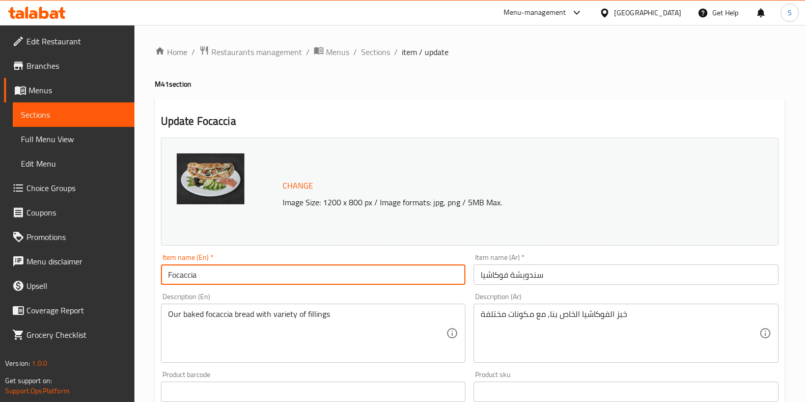
scroll to position [36, 0]
